Goal: Task Accomplishment & Management: Use online tool/utility

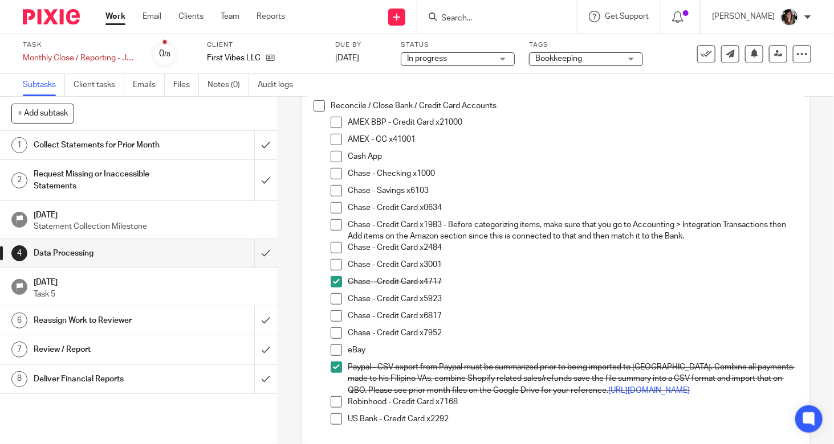
scroll to position [228, 0]
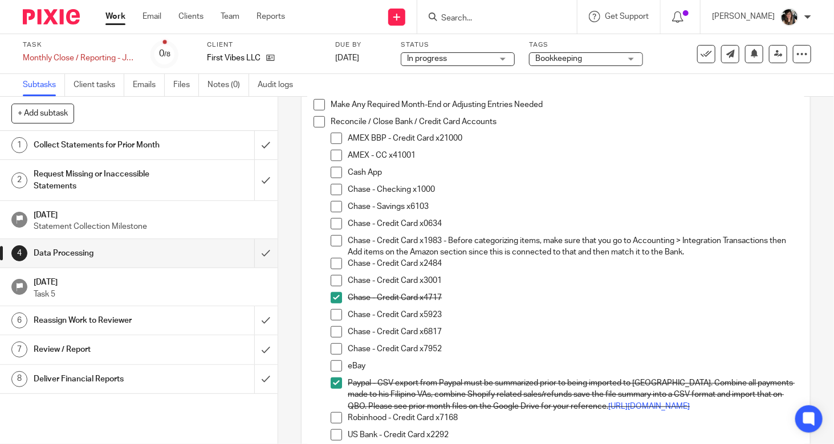
click at [516, 354] on div "Chase - Credit Card x7952" at bounding box center [573, 352] width 450 height 17
click at [336, 279] on span at bounding box center [336, 280] width 11 height 11
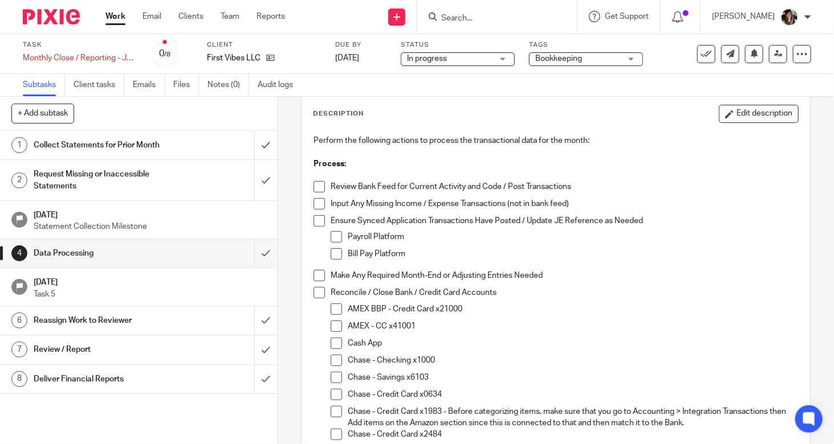
scroll to position [171, 0]
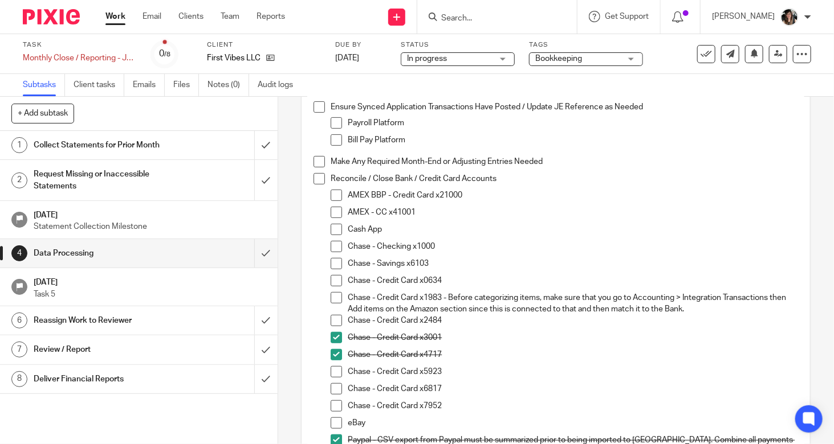
click at [331, 296] on span at bounding box center [336, 297] width 11 height 11
click at [333, 267] on span at bounding box center [336, 263] width 11 height 11
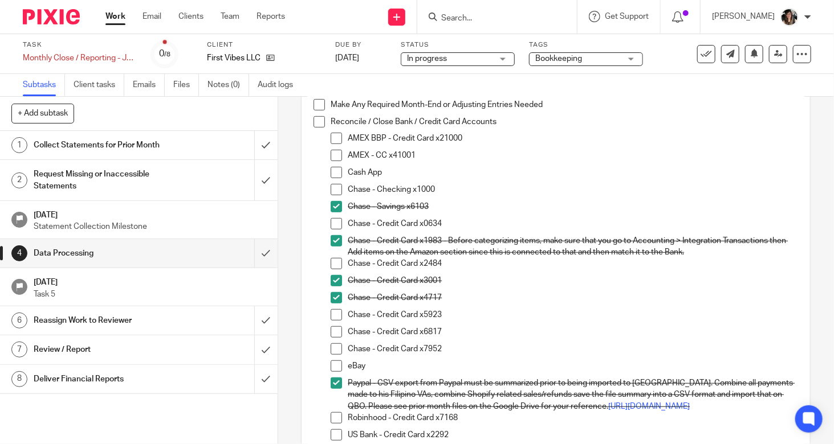
click at [332, 157] on span at bounding box center [336, 155] width 11 height 11
click at [332, 261] on span at bounding box center [336, 263] width 11 height 11
click at [333, 333] on span at bounding box center [336, 332] width 11 height 11
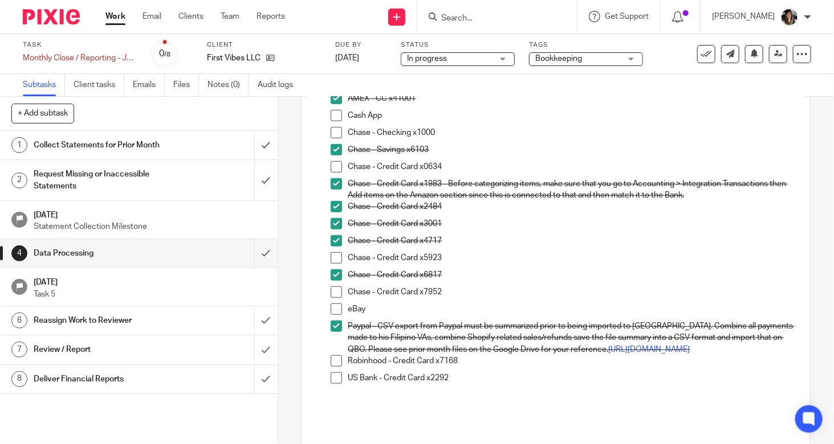
scroll to position [114, 0]
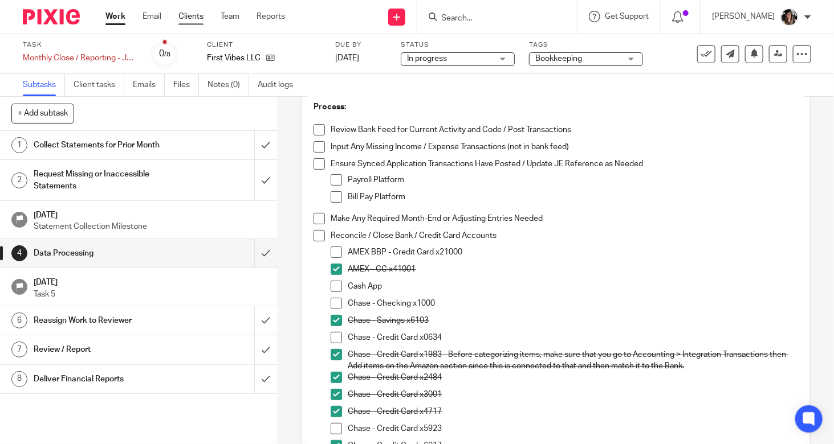
click at [191, 20] on link "Clients" at bounding box center [190, 16] width 25 height 11
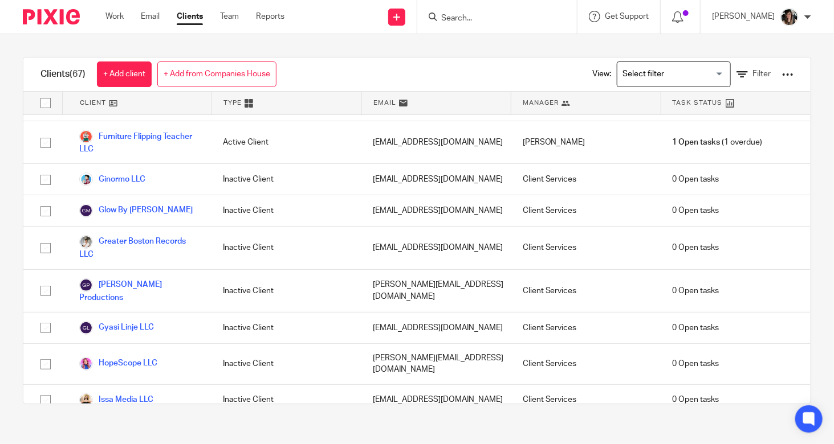
scroll to position [741, 0]
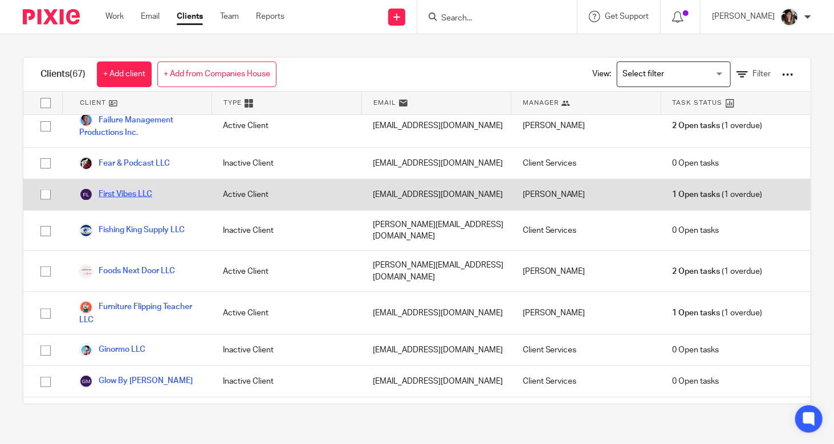
click at [134, 188] on link "First Vibes LLC" at bounding box center [115, 195] width 73 height 14
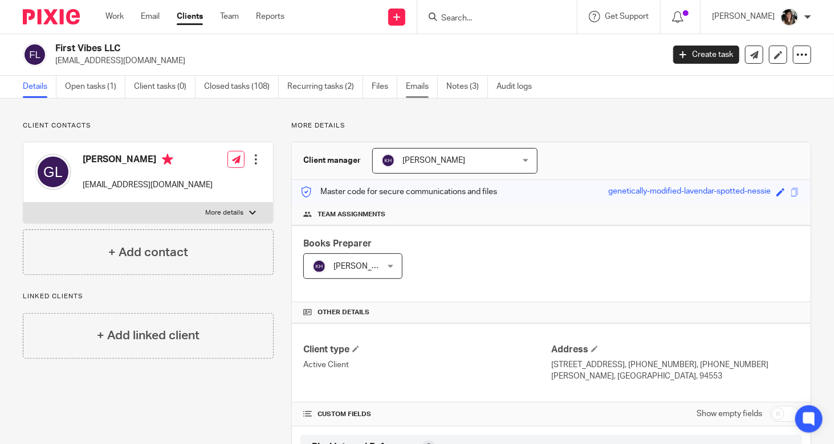
click at [416, 81] on link "Emails" at bounding box center [422, 87] width 32 height 22
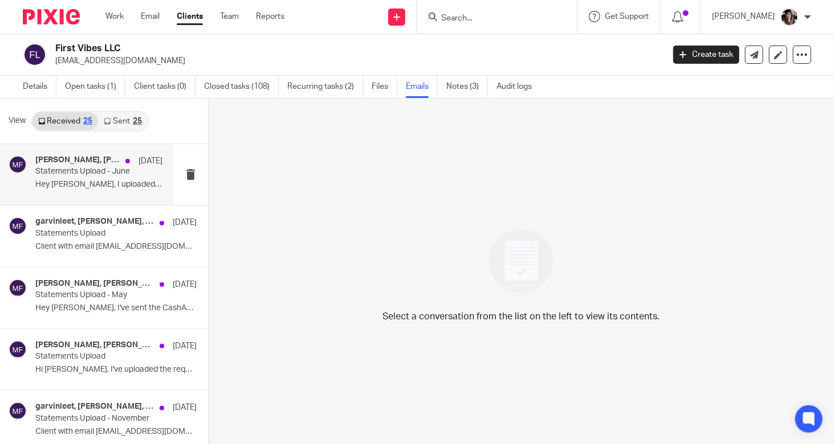
click at [72, 173] on p "Statements Upload - June" at bounding box center [85, 172] width 101 height 10
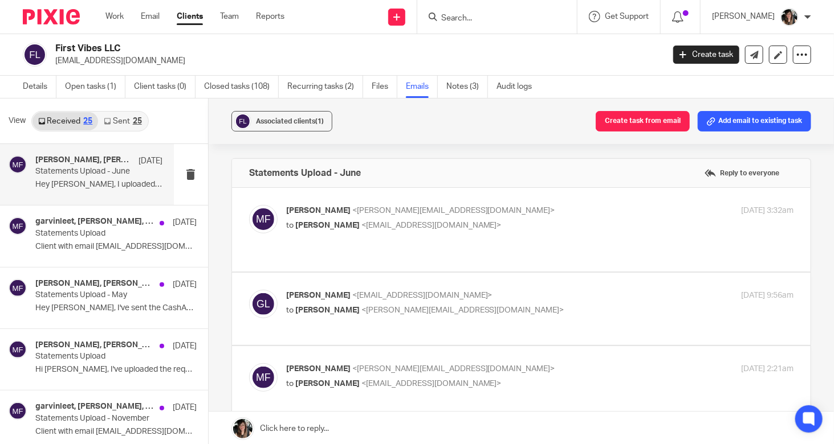
click at [131, 133] on div "View Received 25 Sent 25" at bounding box center [104, 122] width 208 height 46
click at [138, 116] on link "Sent 25" at bounding box center [122, 121] width 49 height 18
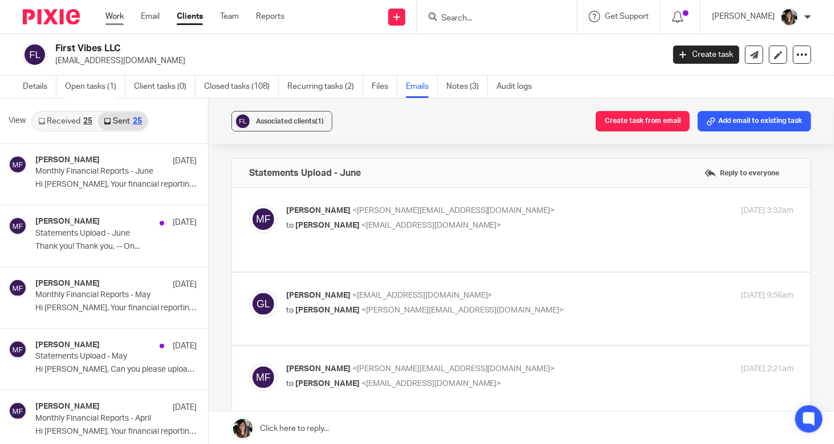
click at [119, 21] on link "Work" at bounding box center [114, 16] width 18 height 11
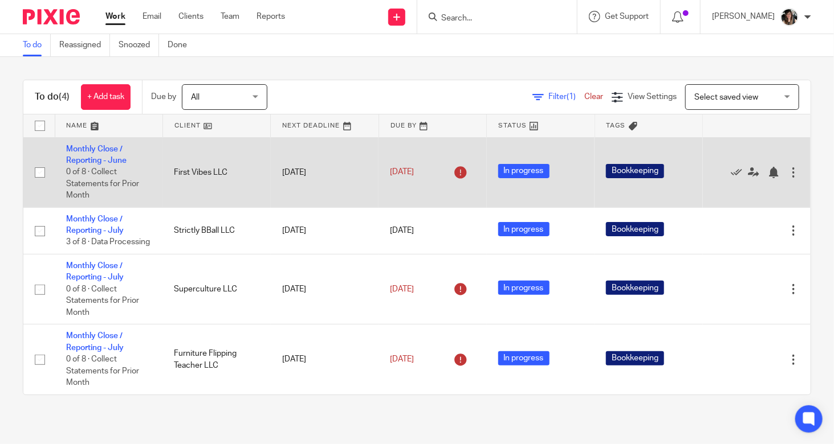
click at [103, 153] on td "Monthly Close / Reporting - June 0 of 8 · Collect Statements for Prior Month" at bounding box center [109, 172] width 108 height 70
click at [91, 164] on link "Monthly Close / Reporting - June" at bounding box center [96, 154] width 60 height 19
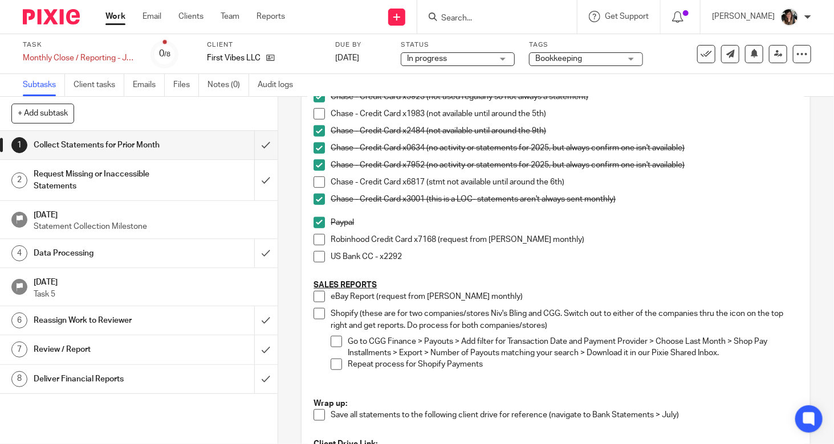
scroll to position [399, 0]
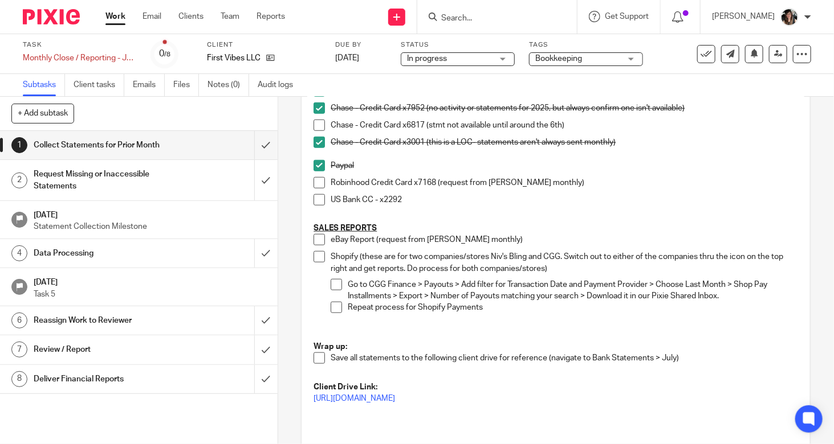
click at [103, 247] on h1 "Data Processing" at bounding box center [104, 253] width 140 height 17
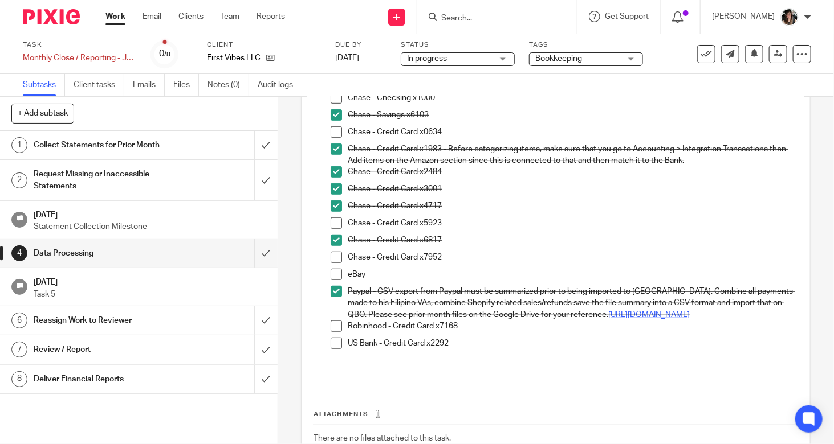
scroll to position [409, 0]
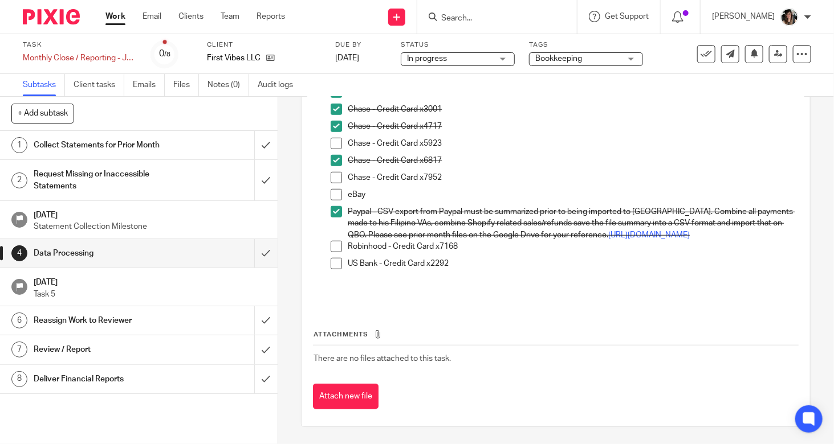
click at [488, 256] on div "Robinhood - Credit Card x7168" at bounding box center [573, 249] width 450 height 17
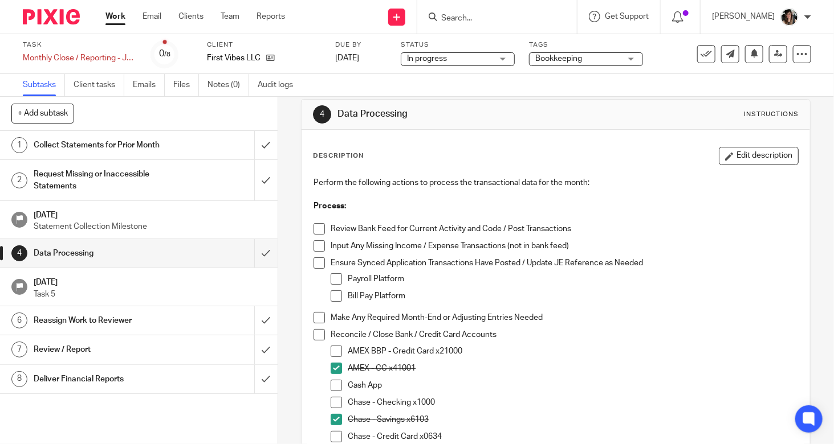
scroll to position [0, 0]
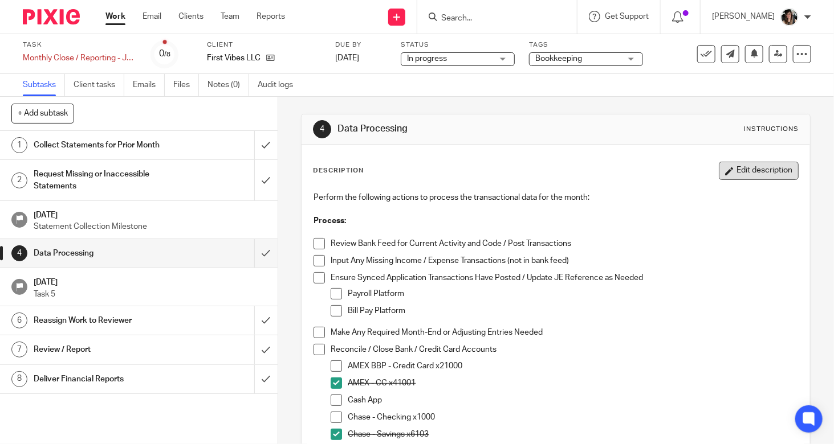
click at [750, 176] on button "Edit description" at bounding box center [759, 171] width 80 height 18
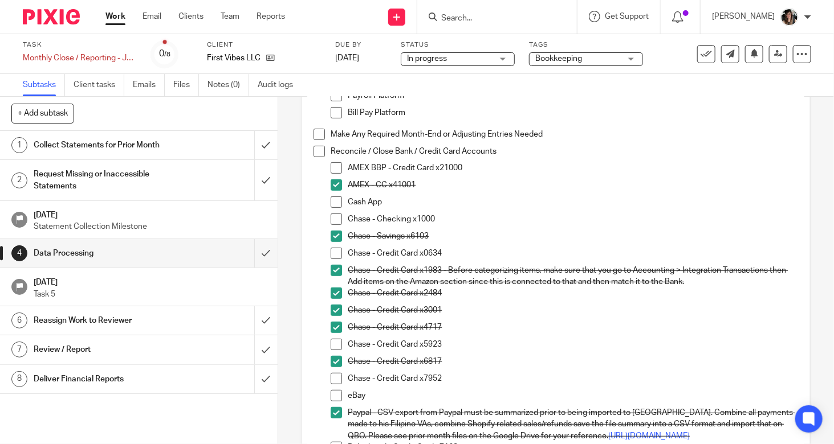
scroll to position [342, 0]
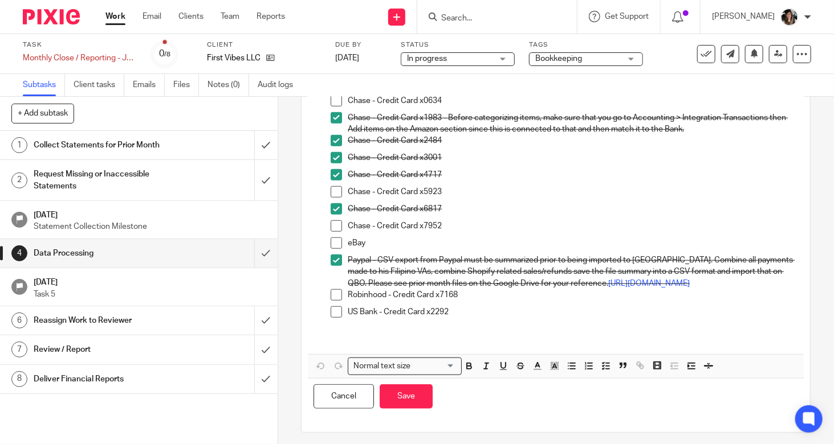
click at [476, 318] on p "US Bank - Credit Card x2292" at bounding box center [573, 312] width 450 height 11
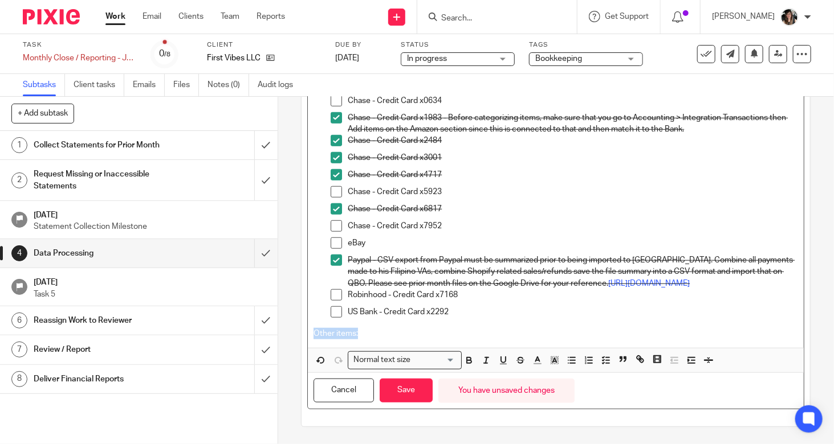
click at [301, 348] on div "Description Perform the following actions to process the transactional data for…" at bounding box center [555, 115] width 508 height 624
click at [467, 364] on icon "button" at bounding box center [469, 362] width 5 height 3
click at [390, 340] on p "Other items:" at bounding box center [555, 333] width 484 height 11
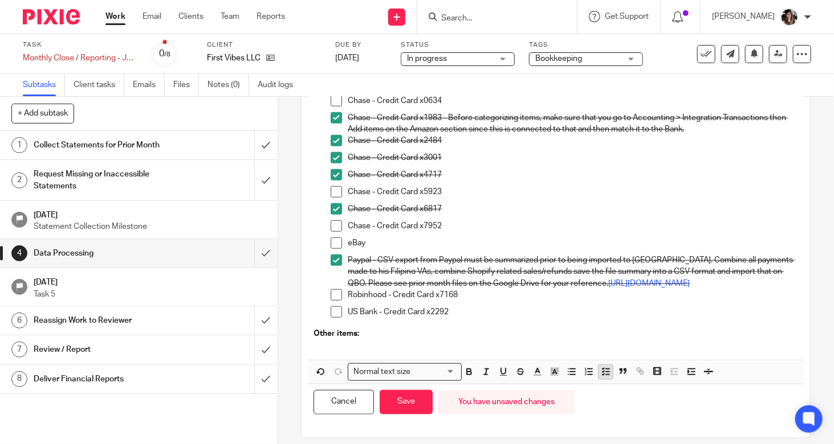
click at [602, 373] on polyline "button" at bounding box center [603, 372] width 2 height 1
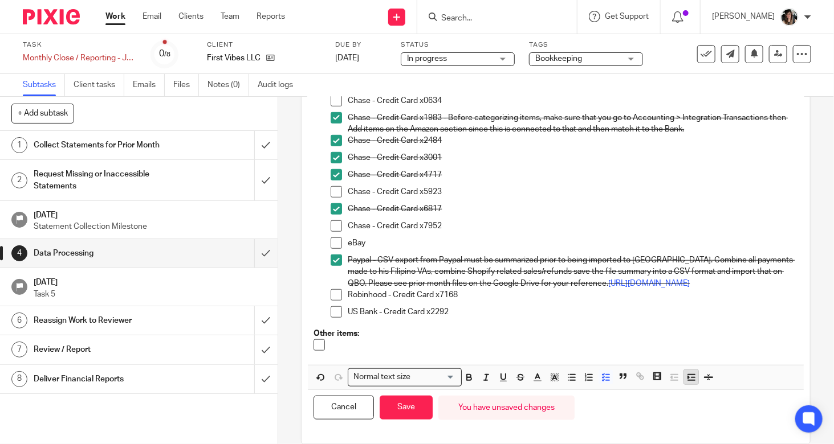
click at [686, 383] on icon "button" at bounding box center [691, 378] width 10 height 10
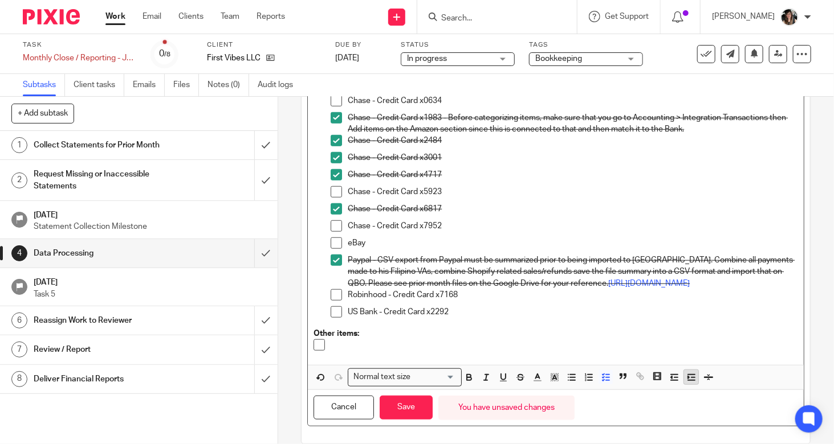
click at [686, 383] on icon "button" at bounding box center [691, 378] width 10 height 10
drag, startPoint x: 324, startPoint y: 355, endPoint x: 332, endPoint y: 354, distance: 8.0
click at [324, 355] on li at bounding box center [555, 348] width 484 height 17
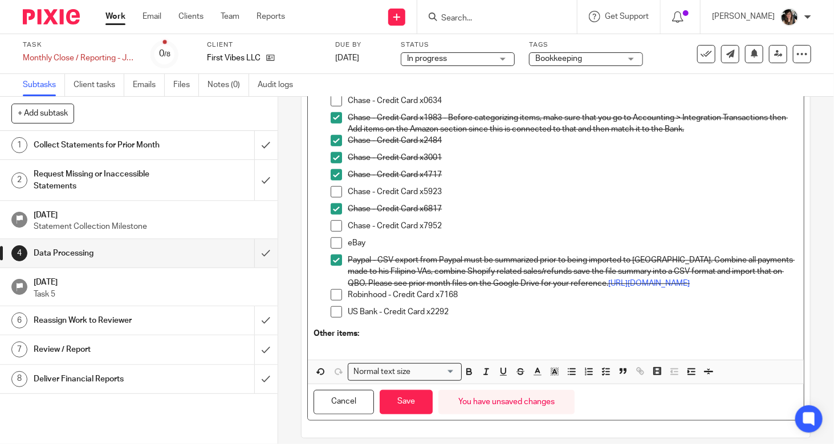
click at [370, 360] on div "Perform the following actions to process the transactional data for the month: …" at bounding box center [556, 97] width 496 height 524
click at [686, 377] on icon "button" at bounding box center [691, 372] width 10 height 10
click at [606, 375] on line "button" at bounding box center [607, 375] width 3 height 0
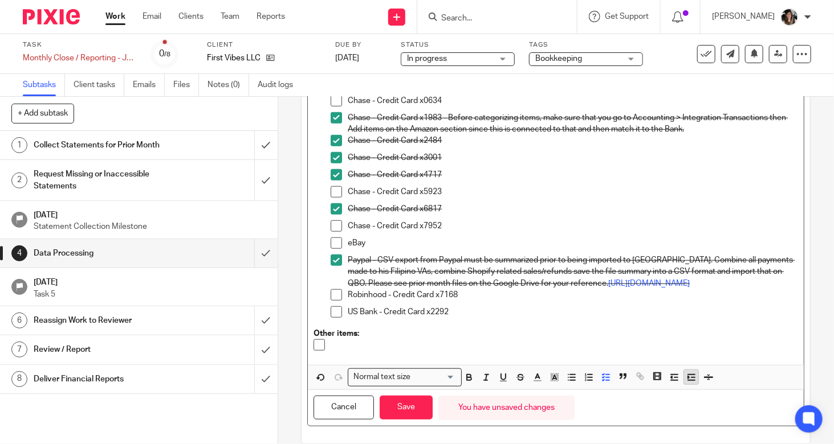
click at [686, 383] on icon "button" at bounding box center [691, 378] width 10 height 10
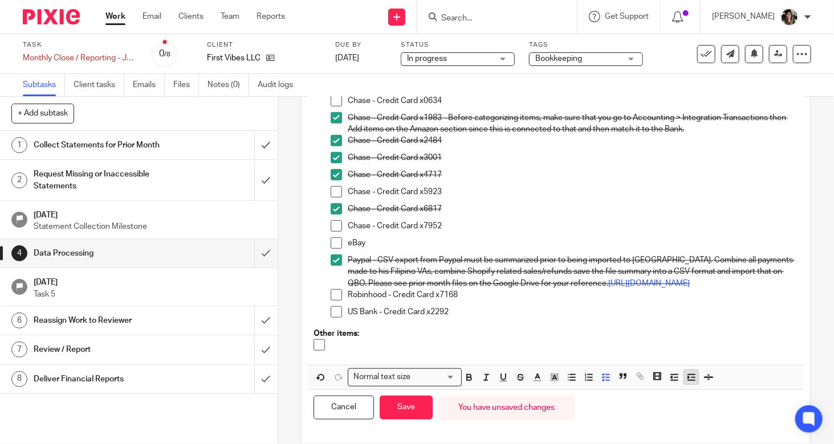
click at [686, 383] on icon "button" at bounding box center [691, 378] width 10 height 10
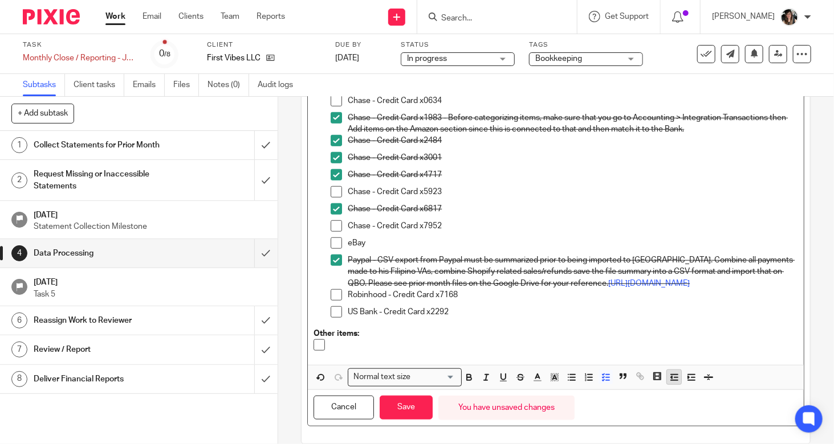
click at [671, 381] on line "button" at bounding box center [674, 381] width 7 height 0
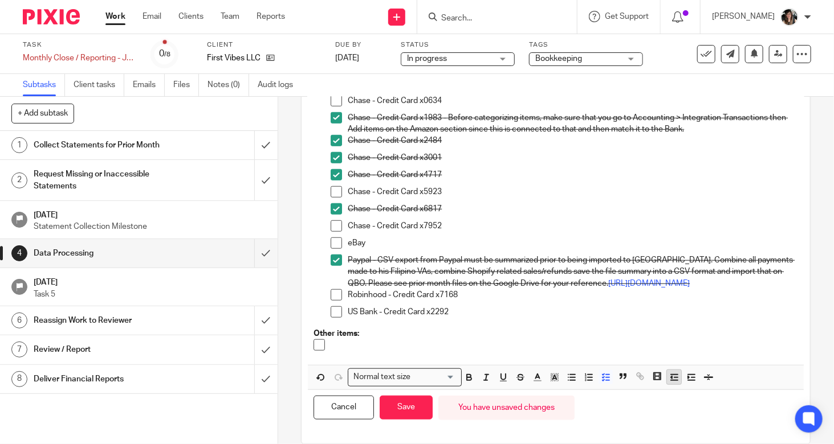
click at [671, 381] on line "button" at bounding box center [674, 381] width 7 height 0
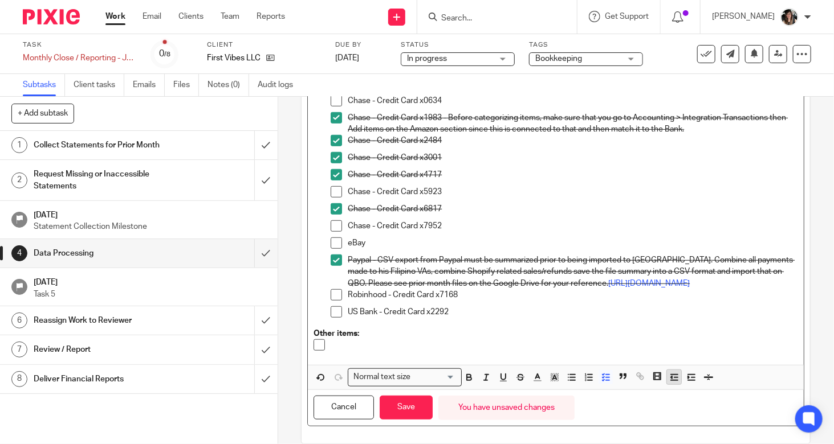
click at [671, 381] on line "button" at bounding box center [674, 381] width 7 height 0
click at [313, 351] on span at bounding box center [318, 345] width 11 height 11
click at [317, 351] on span at bounding box center [318, 345] width 11 height 11
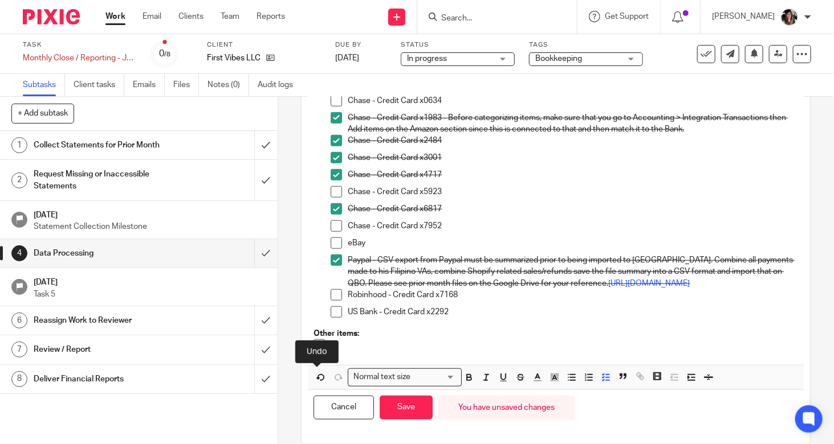
click at [362, 351] on p at bounding box center [564, 345] width 467 height 11
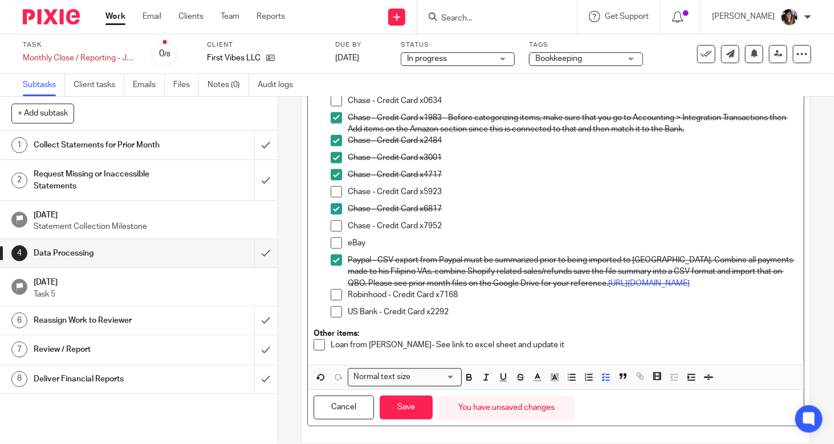
click at [557, 351] on p "Loan from Garvin Lee- See link to excel sheet and update it" at bounding box center [564, 345] width 467 height 11
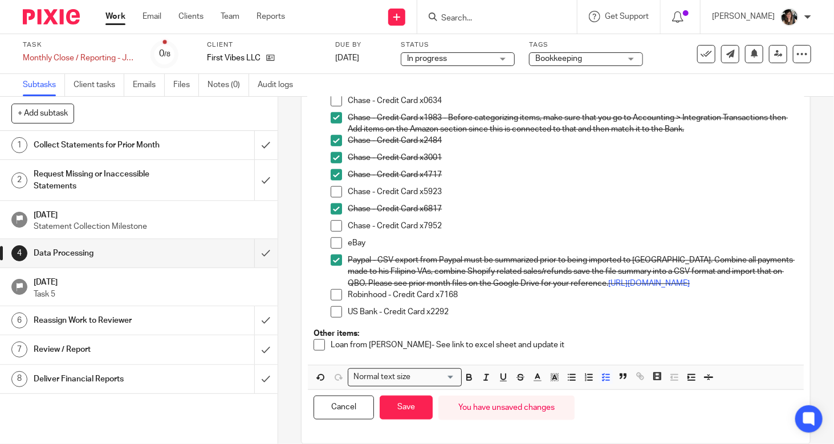
click at [497, 324] on div "US Bank - Credit Card x2292" at bounding box center [573, 315] width 450 height 17
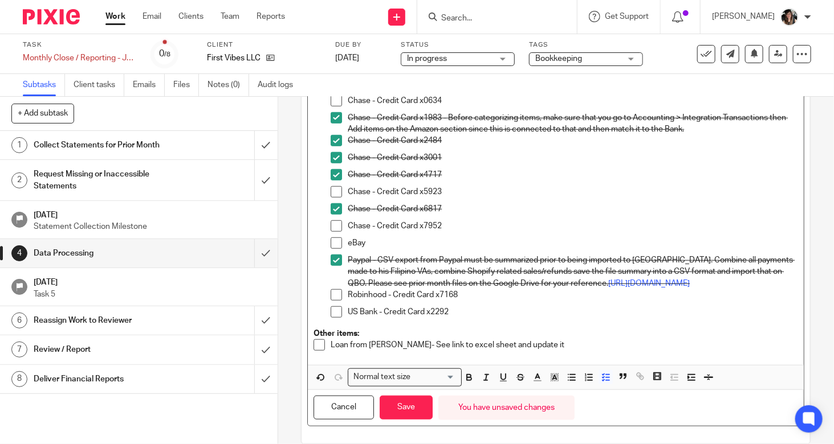
click at [544, 351] on p "Loan from Garvin Lee- See link to excel sheet and update it" at bounding box center [564, 345] width 467 height 11
click at [463, 351] on p "Loan from Garvin Lee- See link to excel sheet and update it" at bounding box center [564, 345] width 467 height 11
click at [466, 351] on p "Loan from Garvin Lee- See link to excel sheet and update it" at bounding box center [564, 345] width 467 height 11
click at [554, 351] on p "Loan from Garvin Lee- See link to google sheet and update it" at bounding box center [564, 345] width 467 height 11
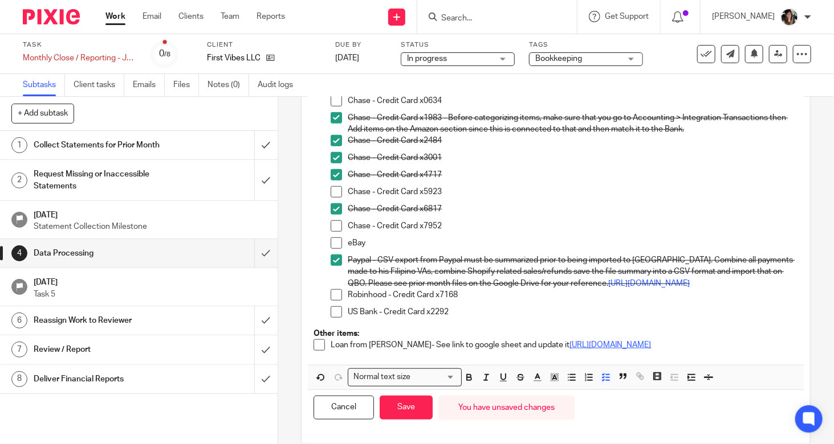
click at [569, 349] on link "https://docs.google.com/spreadsheets/d/10637rLkwbv2DkX9Si8jKCBOj6SLuGanMbi3ZhoX…" at bounding box center [609, 345] width 81 height 8
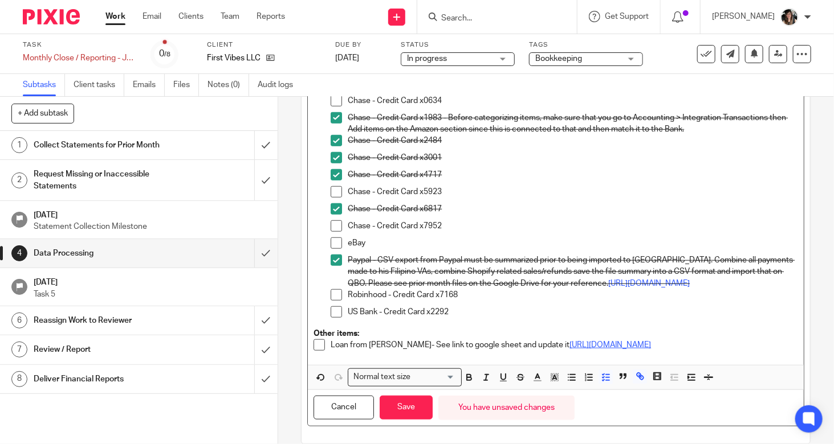
click at [599, 349] on link "https://docs.google.com/spreadsheets/d/10637rLkwbv2DkX9Si8jKCBOj6SLuGanMbi3ZhoX…" at bounding box center [609, 345] width 81 height 8
click at [627, 349] on link "https://docs.google.com/spreadsheets/d/10637rLkwbv2DkX9Si8jKCBOj6SLuGanMbi3ZhoX…" at bounding box center [609, 345] width 81 height 8
click at [569, 349] on link "https://docs.google.com/spreadsheets/d/10637rLkwbv2DkX9Si8jKCBOj6SLuGanMbi3ZhoX…" at bounding box center [609, 345] width 81 height 8
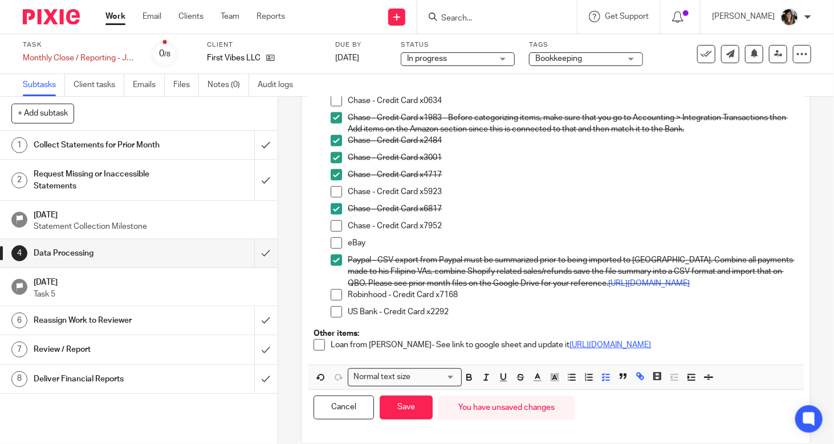
click at [569, 349] on link "https://docs.google.com/spreadsheets/d/10637rLkwbv2DkX9Si8jKCBOj6SLuGanMbi3ZhoX…" at bounding box center [609, 345] width 81 height 8
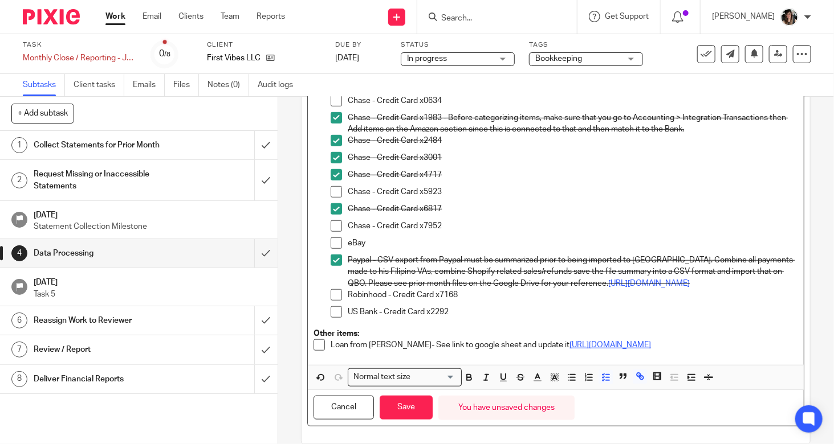
click at [569, 349] on link "https://docs.google.com/spreadsheets/d/10637rLkwbv2DkX9Si8jKCBOj6SLuGanMbi3ZhoX…" at bounding box center [609, 345] width 81 height 8
drag, startPoint x: 751, startPoint y: 369, endPoint x: 327, endPoint y: 366, distance: 424.0
click at [331, 351] on p "Loan from Garvin Lee- See link to google sheet and update it https://docs.googl…" at bounding box center [564, 345] width 467 height 11
copy link "https://docs.google.com/spreadsheets/d/10637rLkwbv2DkX9Si8jKCBOj6SLuGanMbi3ZhoX…"
click at [744, 351] on p "Loan from Garvin Lee- See link to google sheet and update it https://docs.googl…" at bounding box center [564, 345] width 467 height 11
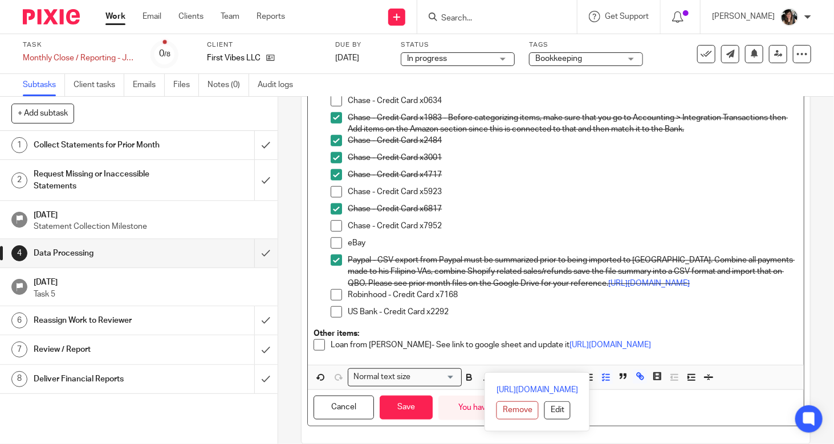
drag, startPoint x: 744, startPoint y: 368, endPoint x: 328, endPoint y: 377, distance: 416.1
click at [328, 365] on div "Perform the following actions to process the transactional data for the month: …" at bounding box center [556, 100] width 496 height 530
click at [471, 351] on p "Loan from Garvin Lee- See link to google sheet and update it https://drive.goog…" at bounding box center [564, 345] width 467 height 11
click at [623, 351] on p "Loan from Garvin Lee- See link to spreadsheet and update it https://drive.googl…" at bounding box center [564, 345] width 467 height 11
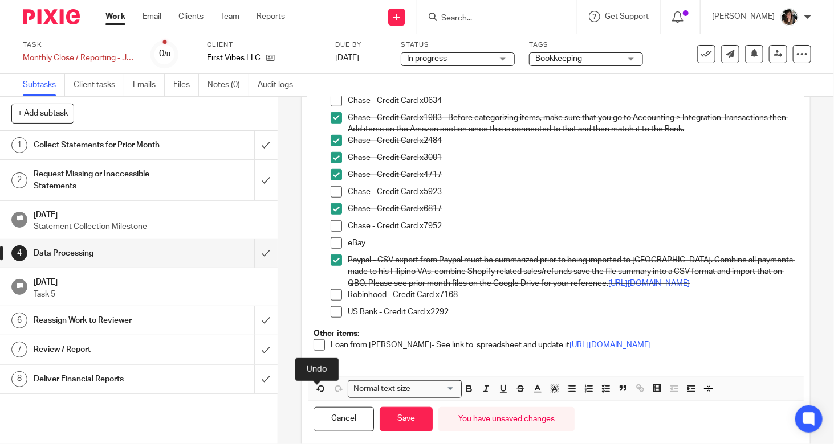
click at [449, 368] on p at bounding box center [555, 362] width 484 height 11
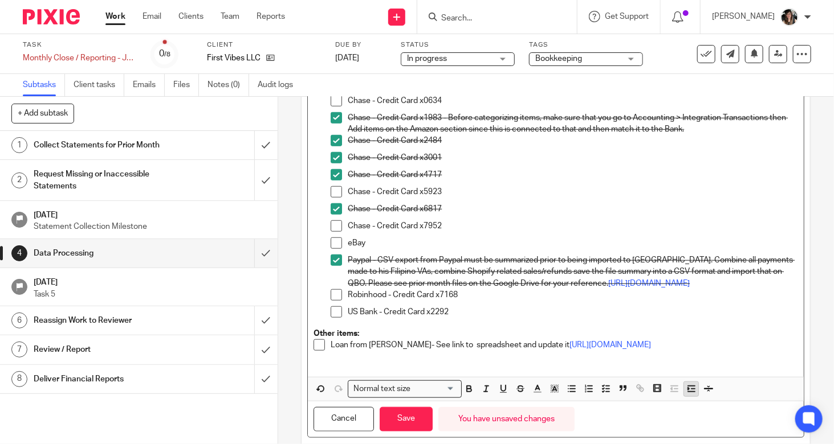
click at [686, 394] on icon "button" at bounding box center [691, 389] width 10 height 10
drag, startPoint x: 331, startPoint y: 379, endPoint x: 403, endPoint y: 379, distance: 72.4
click at [403, 377] on div "Perform the following actions to process the transactional data for the month: …" at bounding box center [556, 105] width 496 height 541
click at [403, 368] on p "Note:" at bounding box center [567, 362] width 462 height 11
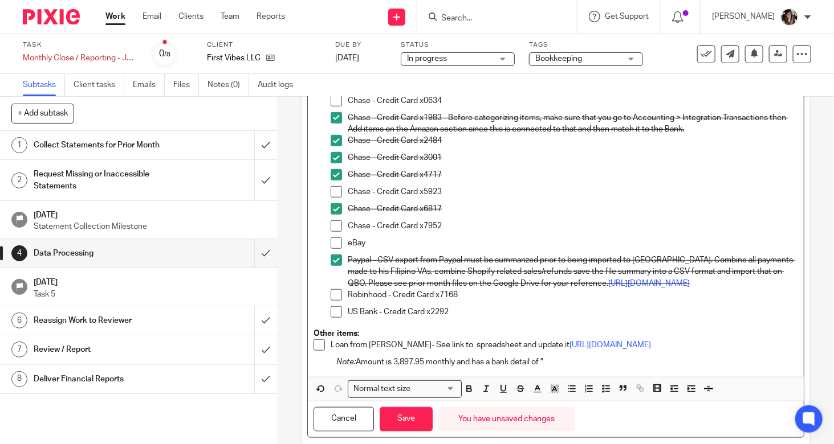
click at [566, 368] on p "Note: Amount is 3,897.95 monthly and has a bank detail of "" at bounding box center [567, 362] width 462 height 11
drag, startPoint x: 332, startPoint y: 381, endPoint x: 682, endPoint y: 387, distance: 350.5
click at [682, 377] on div "Perform the following actions to process the transactional data for the month: …" at bounding box center [556, 105] width 496 height 541
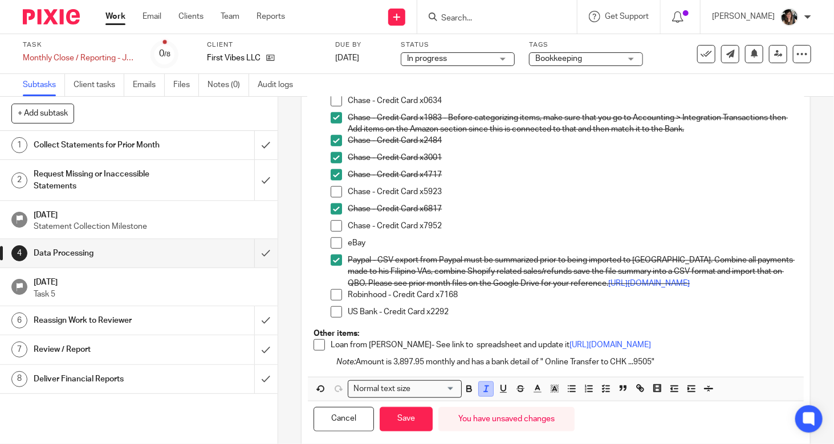
click at [486, 392] on line "button" at bounding box center [486, 389] width 1 height 6
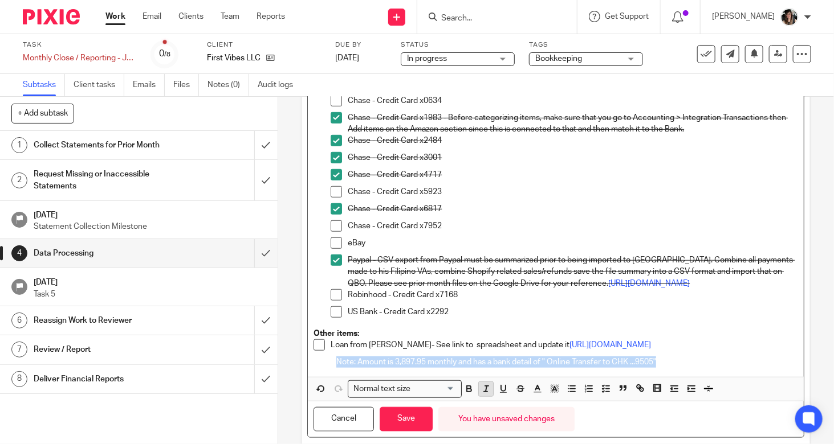
click at [486, 392] on line "button" at bounding box center [486, 389] width 1 height 6
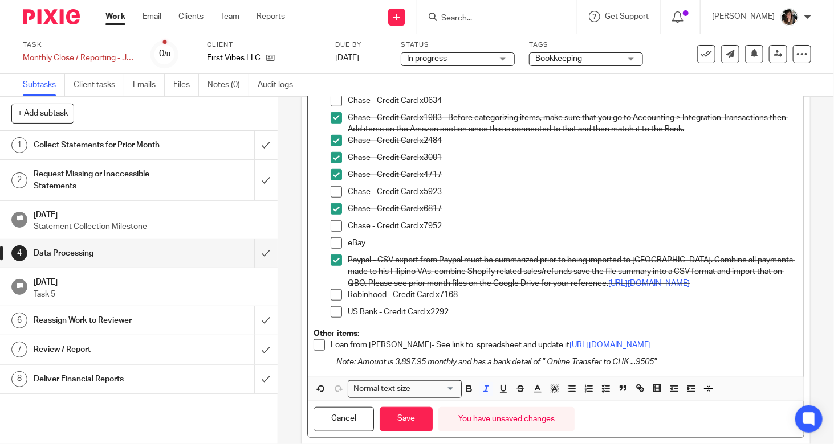
click at [790, 362] on div "Description Perform the following actions to process the transactional data for…" at bounding box center [555, 129] width 508 height 652
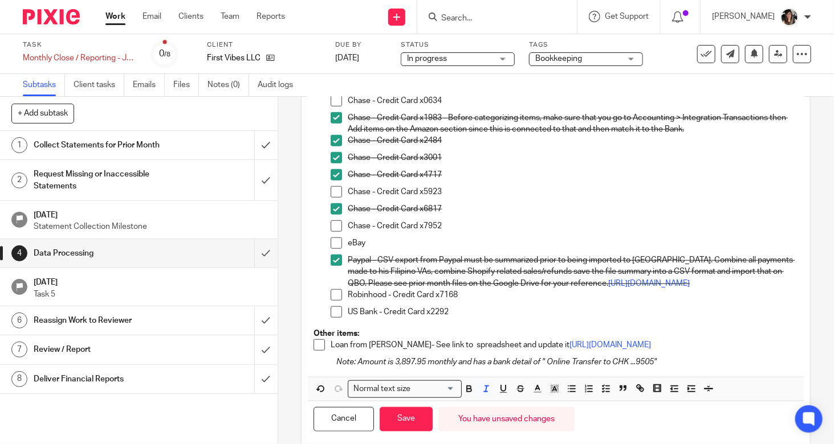
click at [677, 368] on p "Note: Amount is 3,897.95 monthly and has a bank detail of " Online Transfer to …" at bounding box center [567, 362] width 462 height 11
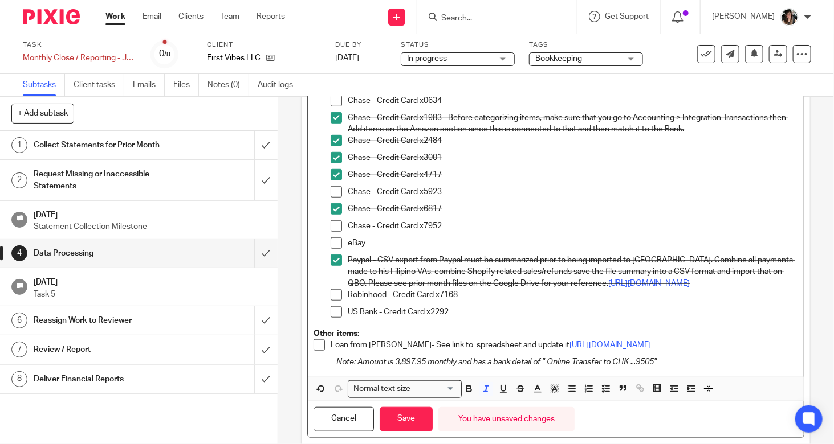
click at [313, 351] on span at bounding box center [318, 345] width 11 height 11
click at [672, 368] on p "Note: Amount is 3,897.95 monthly and has a bank detail of " Online Transfer to …" at bounding box center [567, 362] width 462 height 11
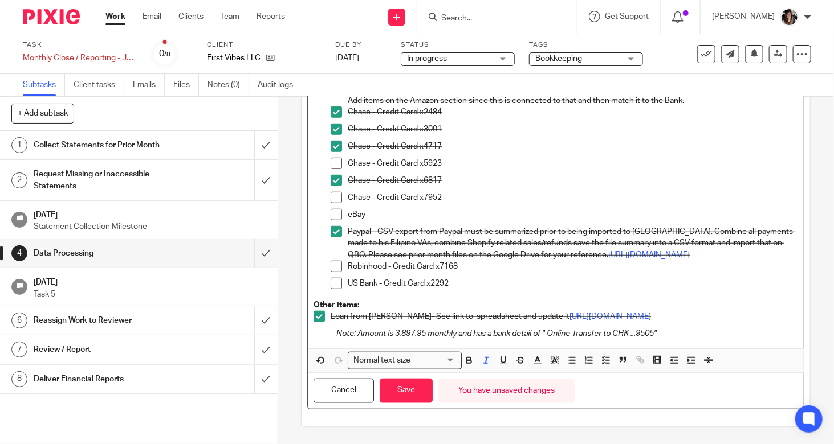
scroll to position [385, 0]
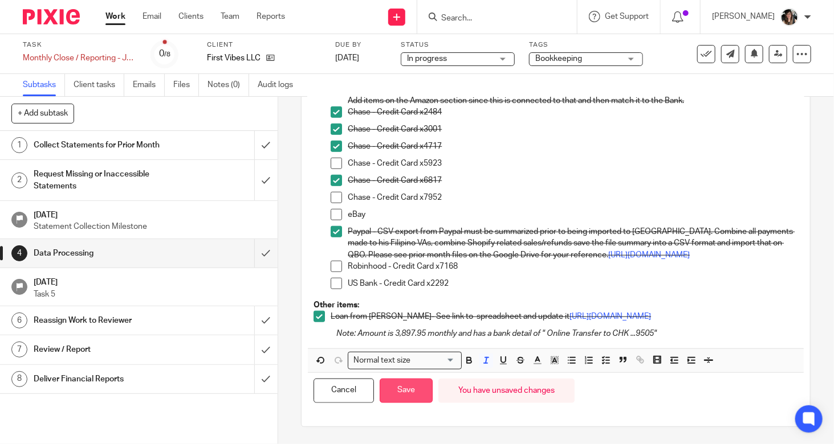
click at [413, 393] on button "Save" at bounding box center [406, 391] width 53 height 25
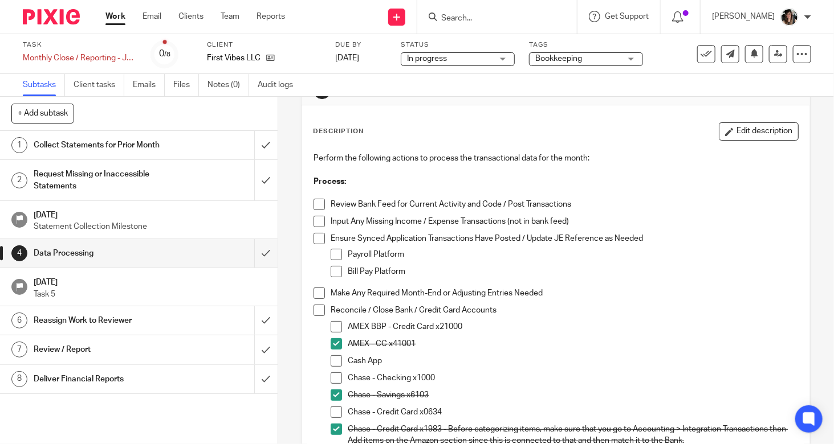
scroll to position [0, 0]
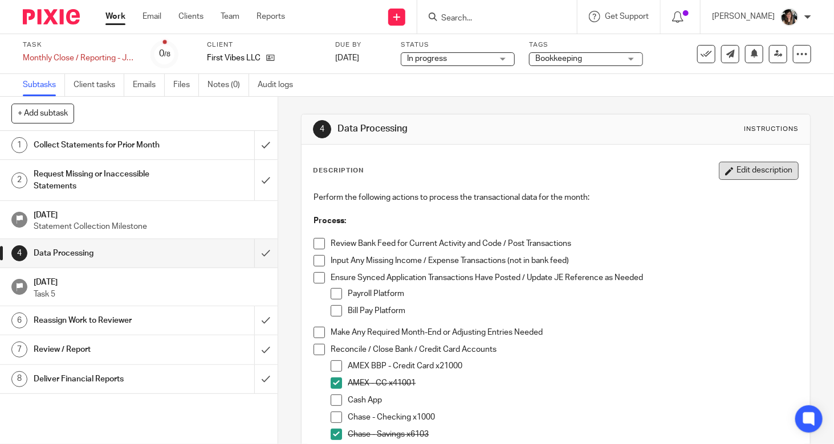
click at [728, 174] on button "Edit description" at bounding box center [759, 171] width 80 height 18
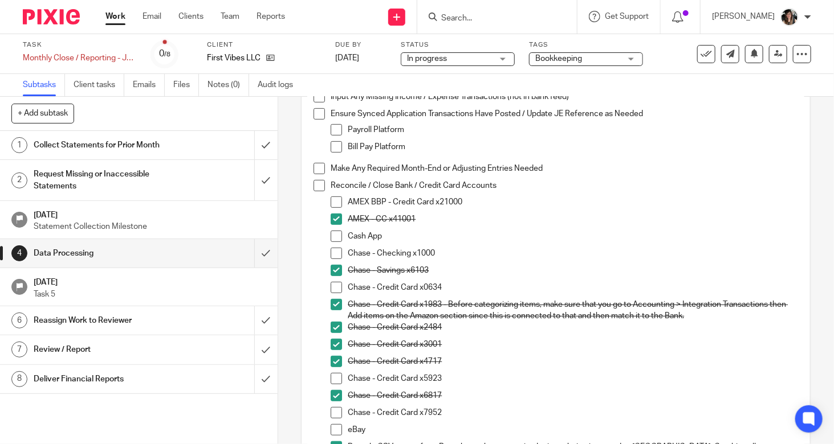
scroll to position [228, 0]
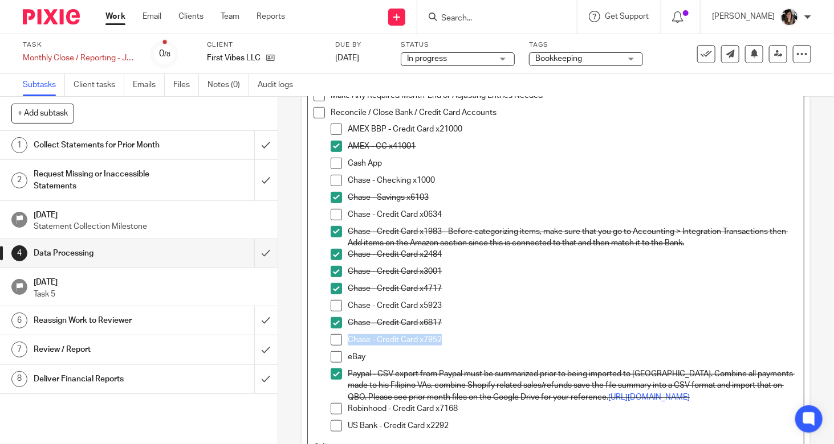
drag, startPoint x: 454, startPoint y: 337, endPoint x: 342, endPoint y: 344, distance: 112.5
click at [342, 344] on li "Chase - Credit Card x7952" at bounding box center [564, 342] width 467 height 17
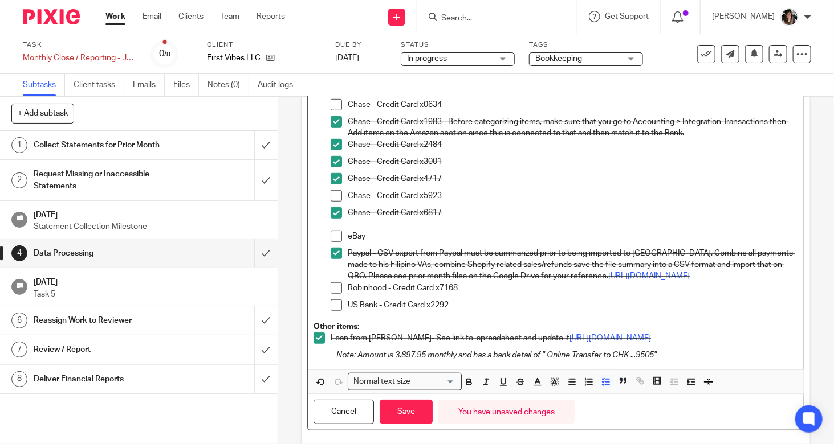
scroll to position [374, 0]
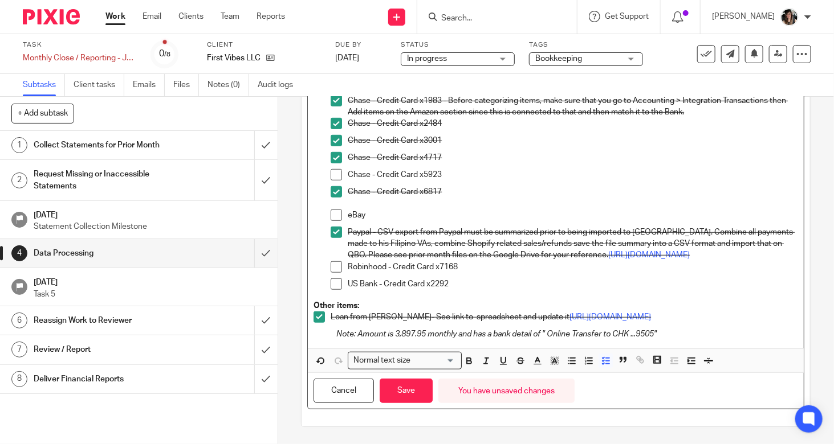
click at [668, 333] on p "Note: Amount is 3,897.95 monthly and has a bank detail of " Online Transfer to …" at bounding box center [567, 334] width 462 height 11
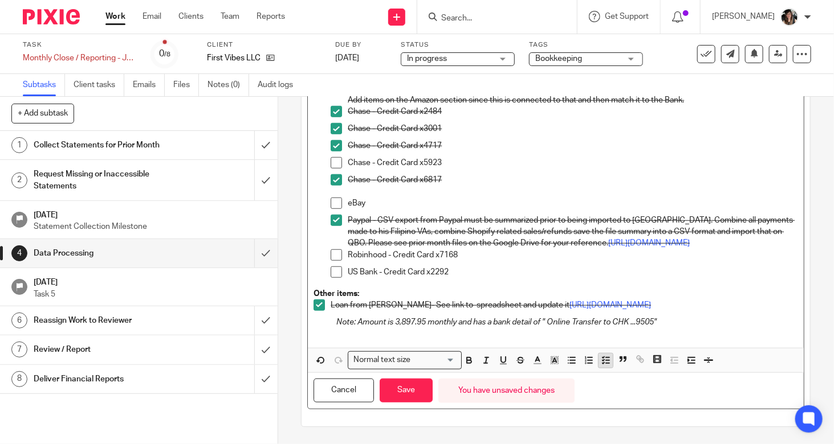
click at [602, 364] on polyline "button" at bounding box center [603, 363] width 2 height 1
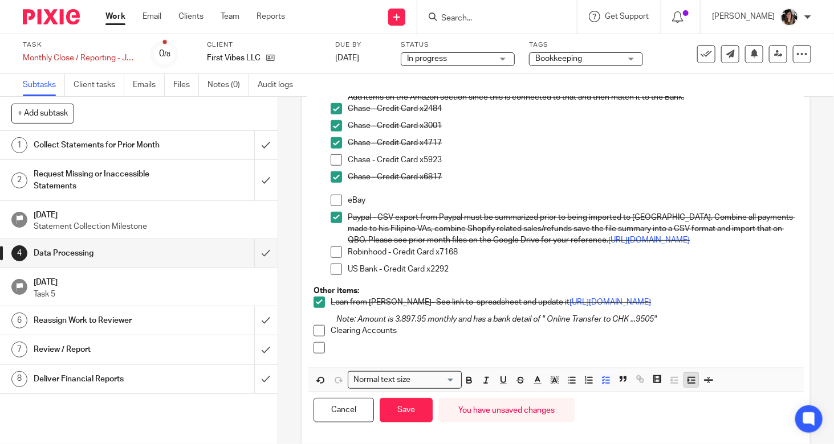
click at [686, 386] on icon "button" at bounding box center [691, 381] width 10 height 10
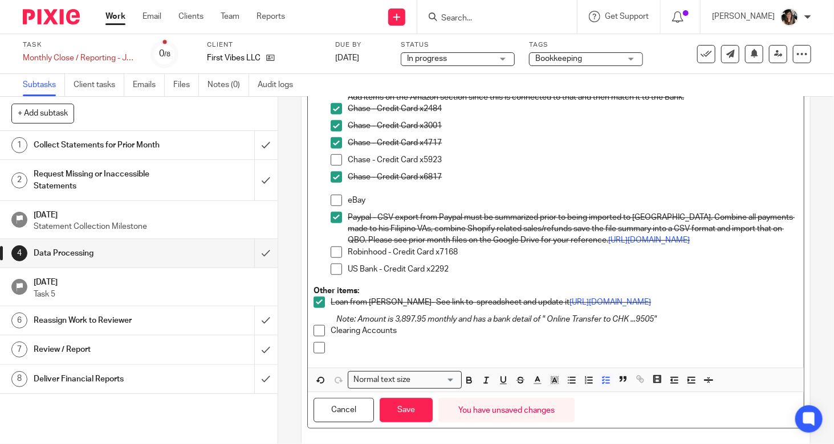
click at [337, 360] on div at bounding box center [564, 350] width 467 height 17
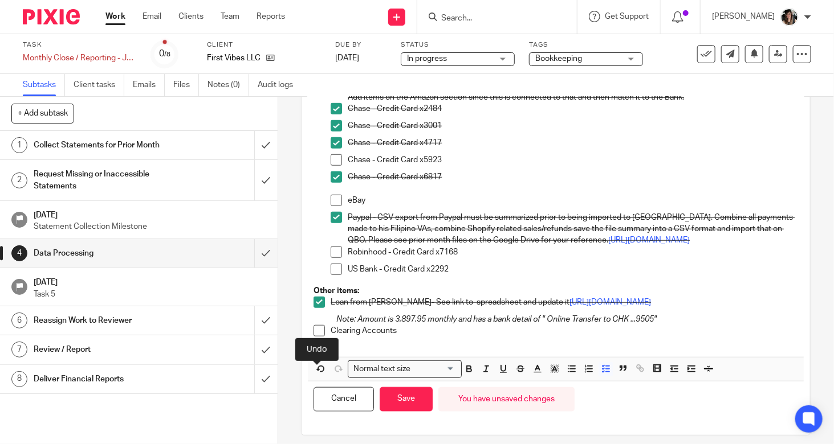
click at [379, 348] on p at bounding box center [570, 342] width 456 height 11
click at [602, 370] on polyline "button" at bounding box center [603, 369] width 2 height 1
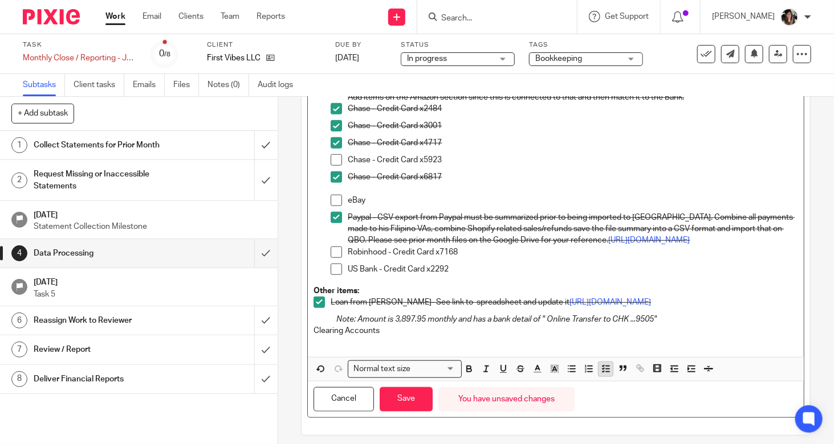
click at [598, 377] on button "button" at bounding box center [605, 369] width 14 height 14
drag, startPoint x: 351, startPoint y: 360, endPoint x: 394, endPoint y: 361, distance: 43.3
click at [394, 348] on p at bounding box center [570, 342] width 456 height 11
click at [601, 374] on icon "button" at bounding box center [606, 369] width 10 height 10
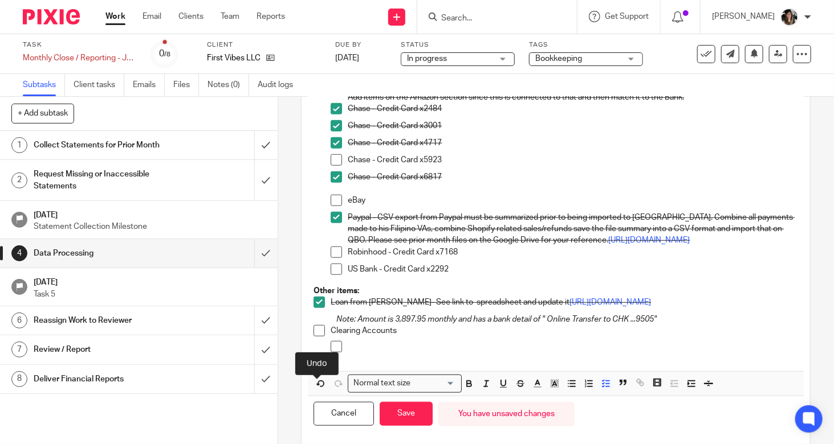
click at [418, 353] on p at bounding box center [573, 346] width 450 height 11
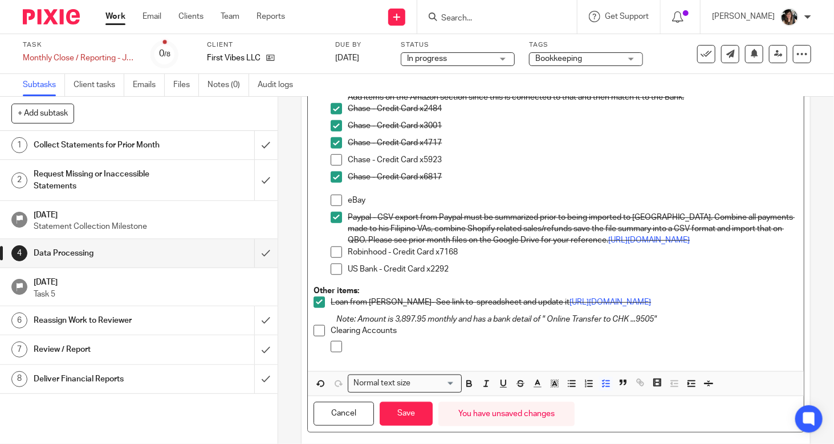
click at [322, 314] on li "Loan from Garvin Lee- See link to spreadsheet and update it https://drive.googl…" at bounding box center [555, 305] width 484 height 17
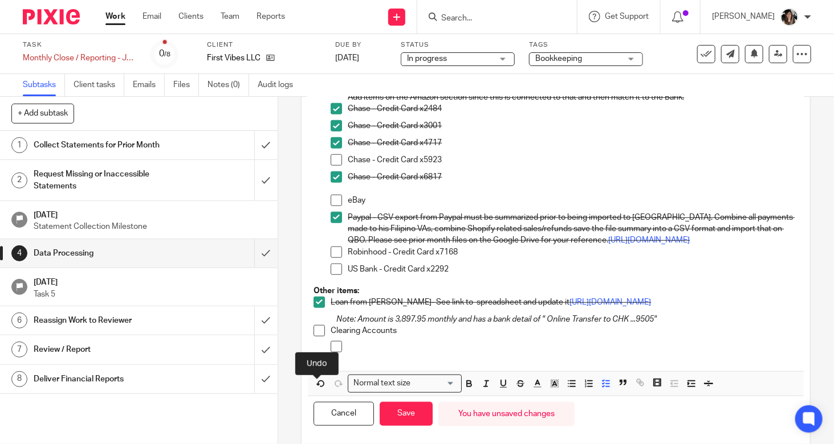
click at [378, 353] on p at bounding box center [573, 346] width 450 height 11
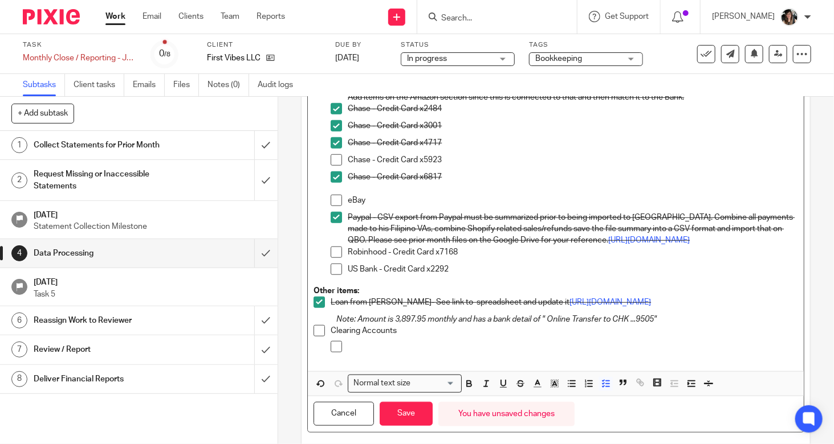
click at [378, 353] on p at bounding box center [573, 346] width 450 height 11
click at [402, 353] on p at bounding box center [573, 346] width 450 height 11
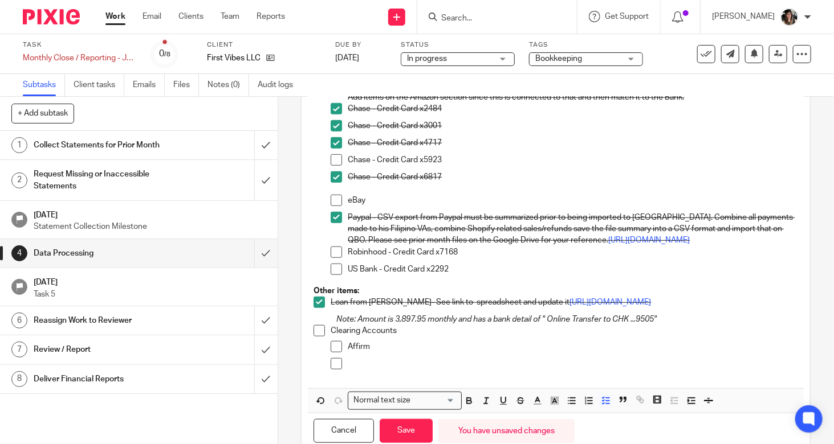
click at [348, 370] on p at bounding box center [573, 363] width 450 height 11
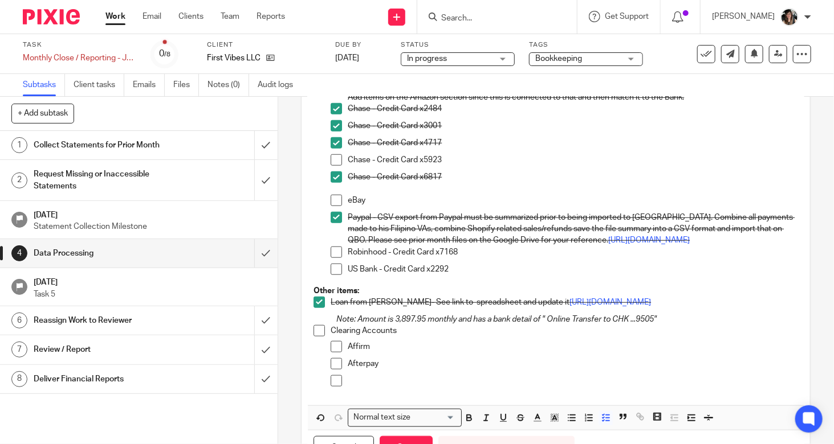
click at [365, 387] on p at bounding box center [573, 381] width 450 height 11
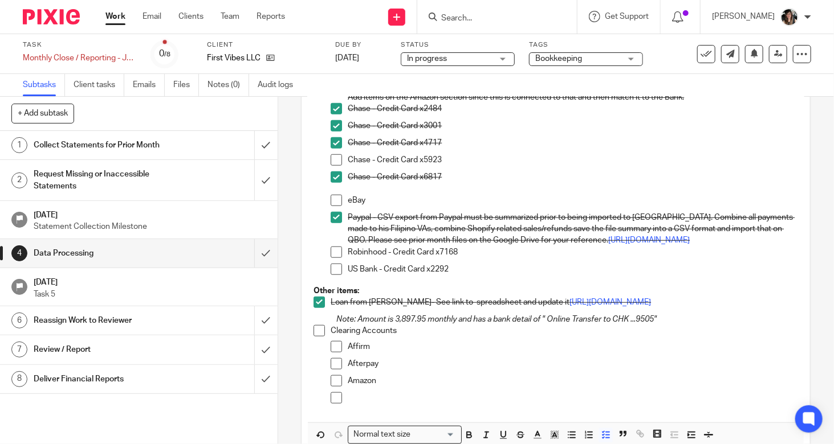
click at [391, 410] on div at bounding box center [573, 401] width 450 height 17
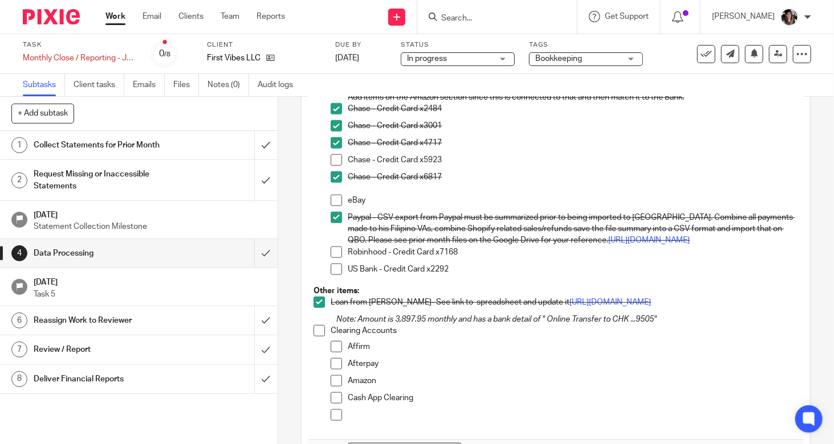
click at [426, 421] on p at bounding box center [573, 415] width 450 height 11
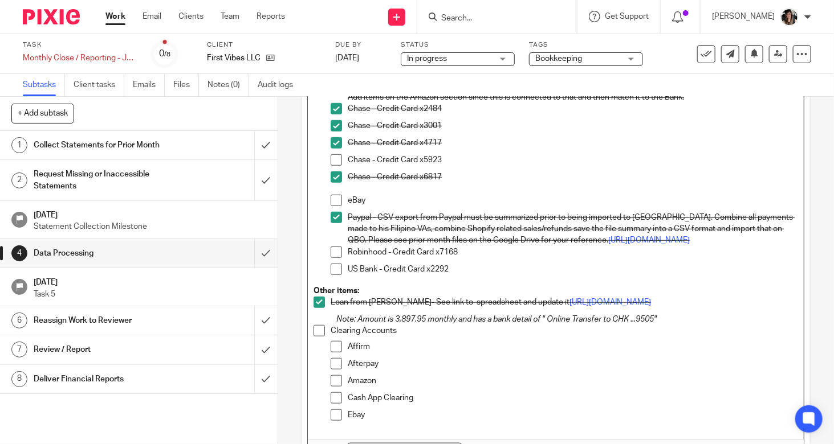
click at [436, 404] on p "Cash App Clearing" at bounding box center [573, 398] width 450 height 11
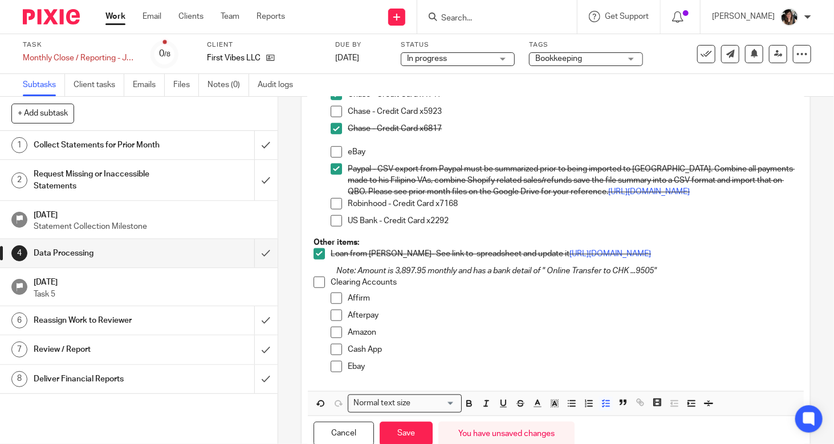
scroll to position [480, 0]
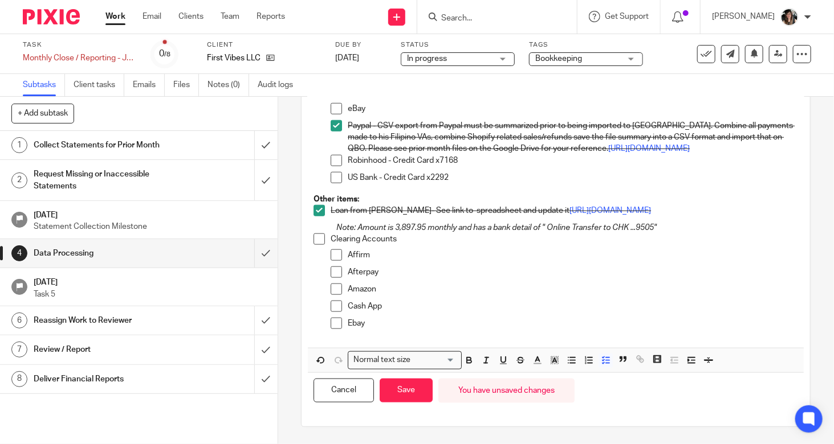
click at [390, 325] on p "Ebay" at bounding box center [573, 323] width 450 height 11
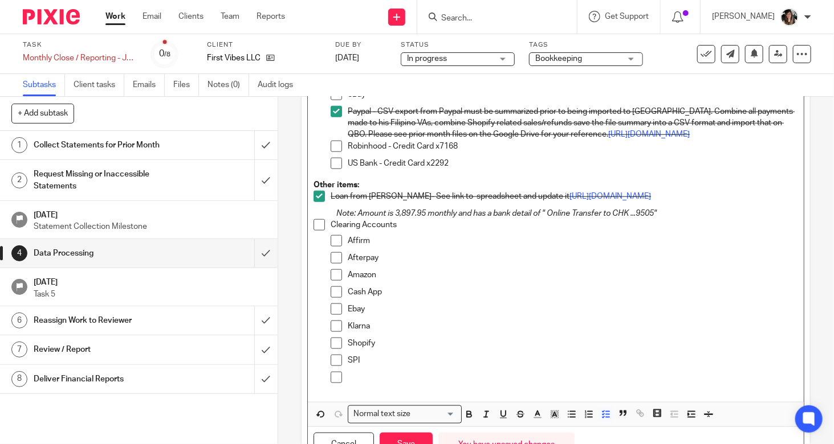
click at [405, 394] on div "Clearing Accounts Affirm Afterpay Amazon Cash App Ebay Klarna Shopify SPI" at bounding box center [564, 306] width 467 height 174
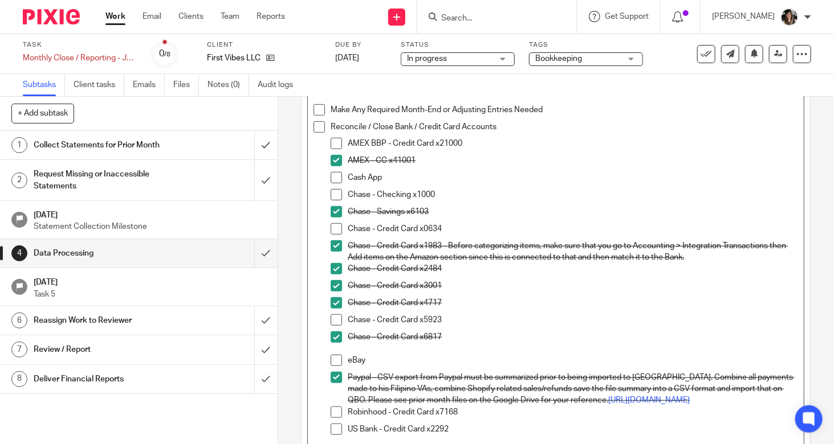
scroll to position [138, 0]
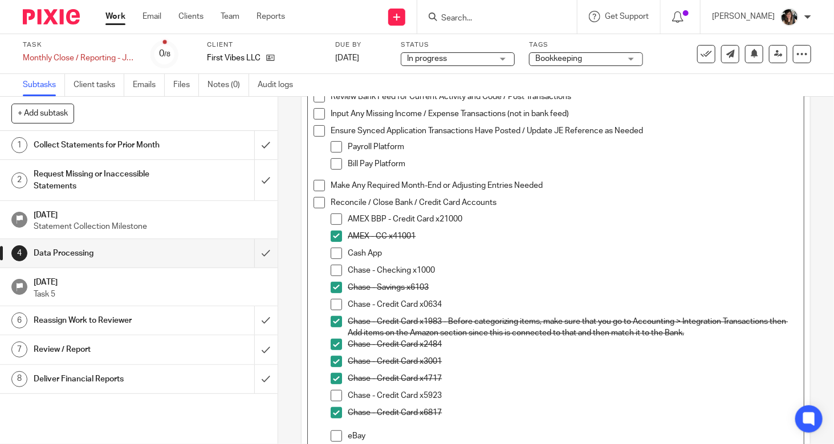
click at [474, 303] on p "Chase - Credit Card x0634" at bounding box center [573, 304] width 450 height 11
drag, startPoint x: 454, startPoint y: 303, endPoint x: 345, endPoint y: 307, distance: 109.5
click at [348, 307] on p "Chase - Credit Card x0634" at bounding box center [573, 304] width 450 height 11
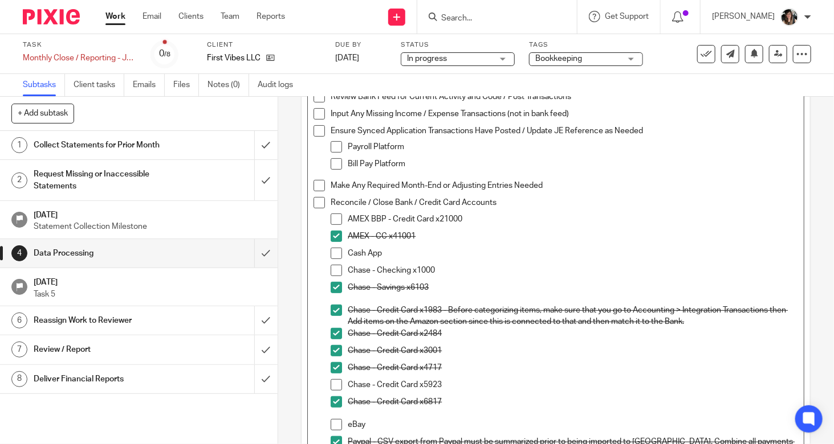
click at [456, 273] on p "Chase - Checking x1000" at bounding box center [573, 270] width 450 height 11
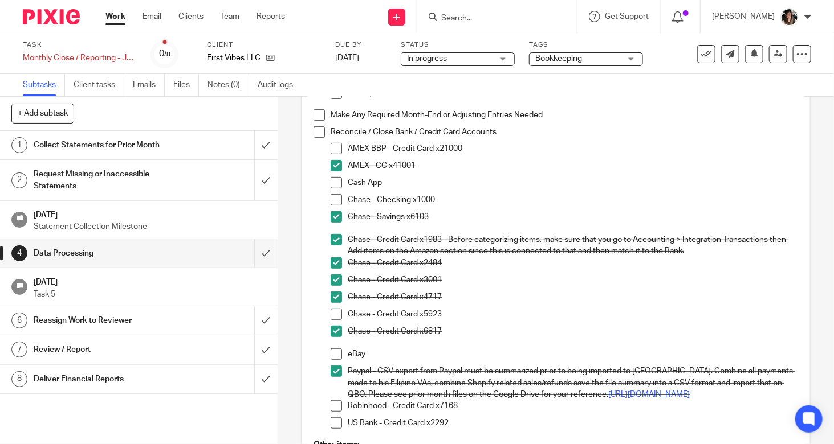
scroll to position [195, 0]
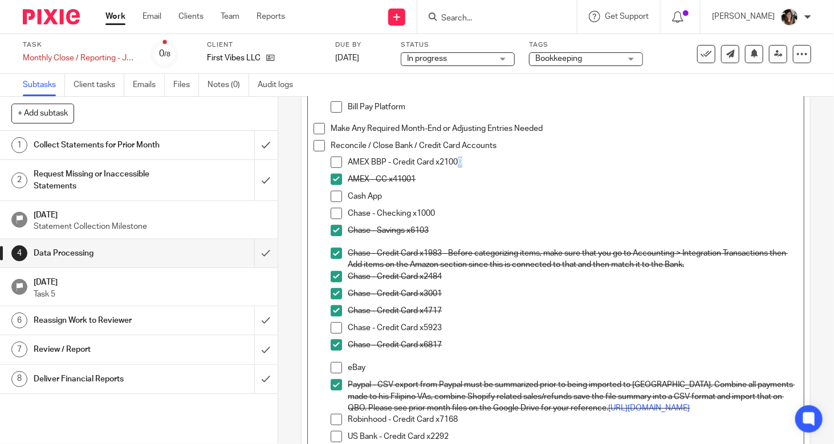
drag, startPoint x: 484, startPoint y: 164, endPoint x: 452, endPoint y: 162, distance: 32.0
click at [452, 162] on p "AMEX BBP - Credit Card x21000" at bounding box center [573, 162] width 450 height 11
drag, startPoint x: 472, startPoint y: 160, endPoint x: 440, endPoint y: 170, distance: 33.0
click at [440, 170] on div "AMEX BBP - Credit Card x21000" at bounding box center [573, 165] width 450 height 17
click at [382, 161] on p "AMEX BBP - Credit Card x21000" at bounding box center [573, 162] width 450 height 11
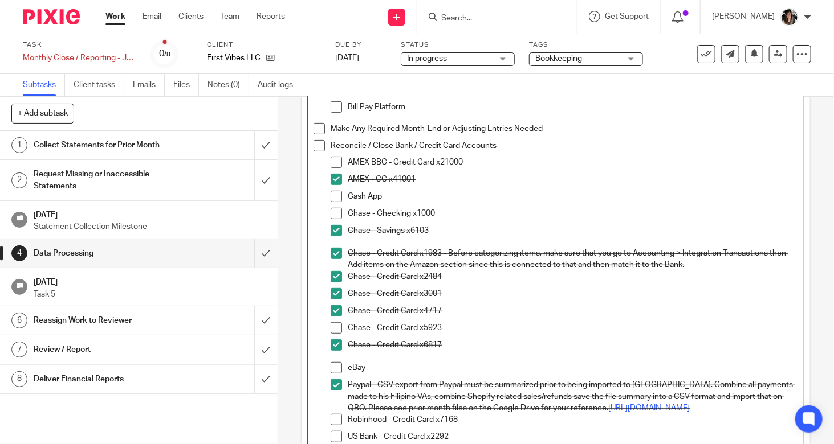
click at [472, 161] on p "AMEX BBC - Credit Card x21000" at bounding box center [573, 162] width 450 height 11
click at [495, 213] on p "Chase - Checking x1000" at bounding box center [573, 213] width 450 height 11
drag, startPoint x: 391, startPoint y: 198, endPoint x: 315, endPoint y: 199, distance: 75.8
click at [313, 199] on li "Reconcile / Close Bank / Credit Card Accounts AMEX BBC - Credit Card x41001 AME…" at bounding box center [555, 296] width 484 height 313
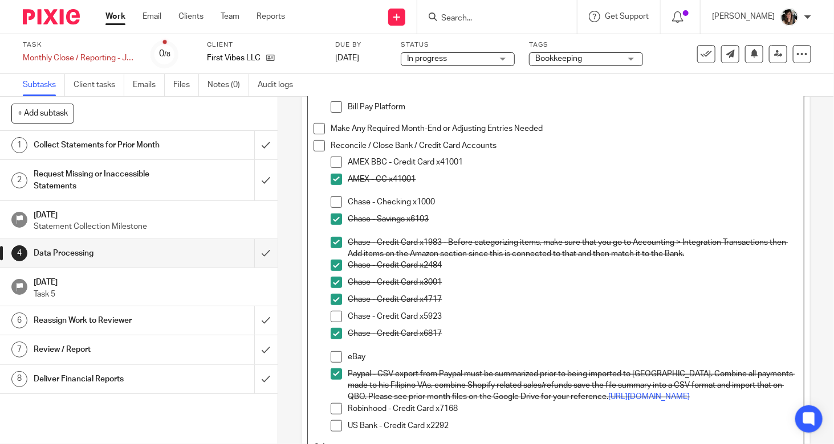
drag, startPoint x: 435, startPoint y: 178, endPoint x: 416, endPoint y: 180, distance: 19.5
click at [416, 180] on p "AMEX - CC x41001" at bounding box center [573, 179] width 450 height 11
drag, startPoint x: 459, startPoint y: 204, endPoint x: 337, endPoint y: 205, distance: 122.5
click at [337, 205] on li "Chase - Checking x1000" at bounding box center [564, 205] width 467 height 17
click at [343, 158] on li "AMEX BBC - Credit Card x41001" at bounding box center [564, 165] width 467 height 17
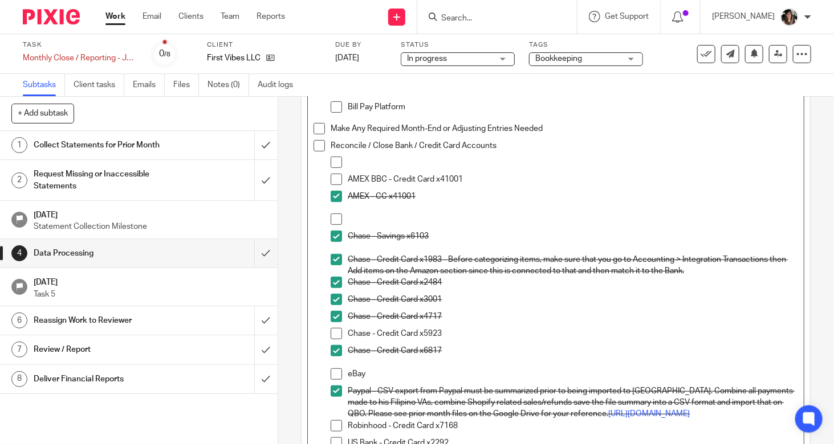
click at [343, 158] on li at bounding box center [564, 165] width 467 height 17
drag, startPoint x: 440, startPoint y: 237, endPoint x: 327, endPoint y: 239, distance: 113.4
click at [331, 239] on li "Chase - Savings x6103" at bounding box center [564, 242] width 467 height 23
click at [446, 164] on p "Chase - Checking x1000" at bounding box center [573, 162] width 450 height 11
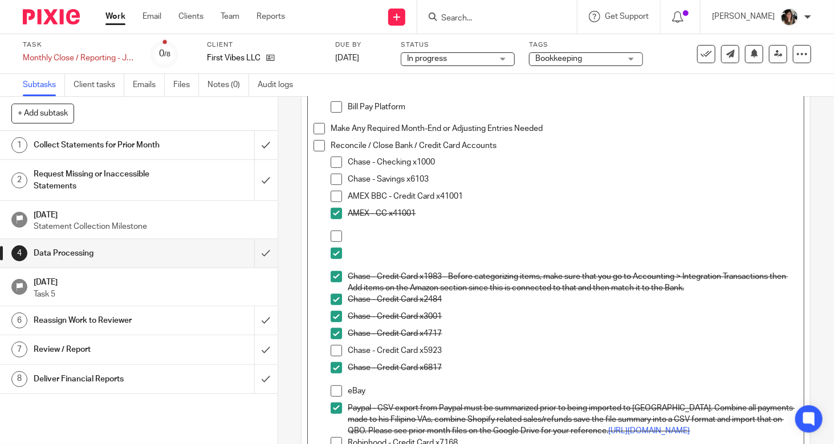
click at [335, 179] on span at bounding box center [336, 179] width 11 height 11
click at [366, 263] on p at bounding box center [573, 264] width 450 height 11
click at [365, 255] on p at bounding box center [573, 253] width 450 height 11
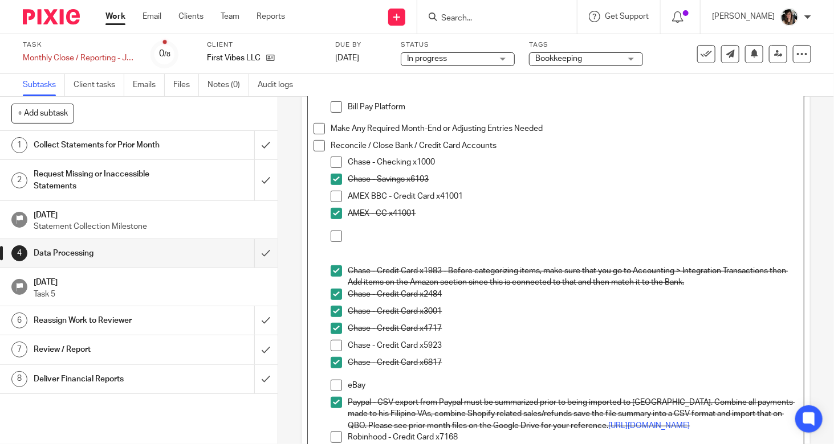
click at [377, 232] on p at bounding box center [573, 236] width 450 height 11
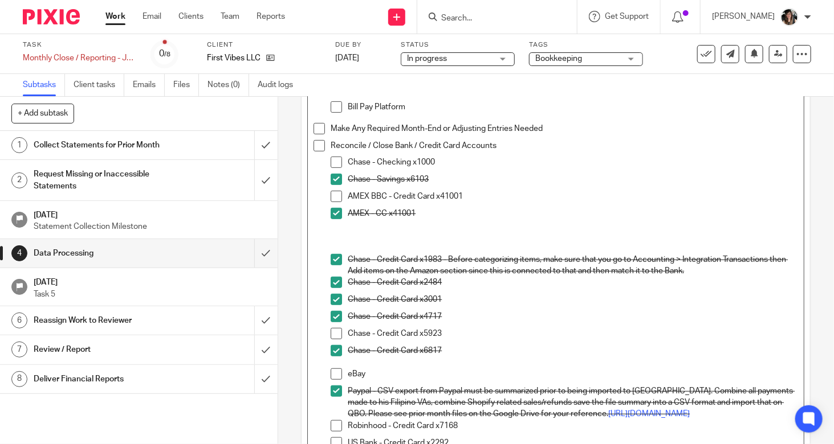
click at [386, 236] on p at bounding box center [573, 236] width 450 height 11
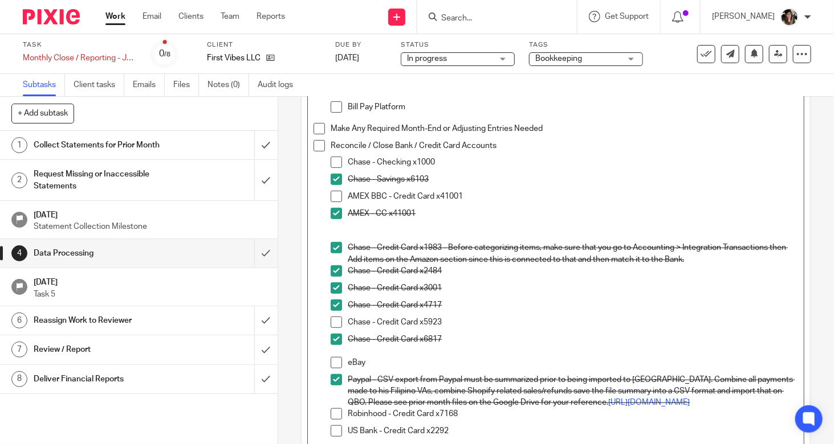
click at [400, 234] on p at bounding box center [573, 236] width 450 height 11
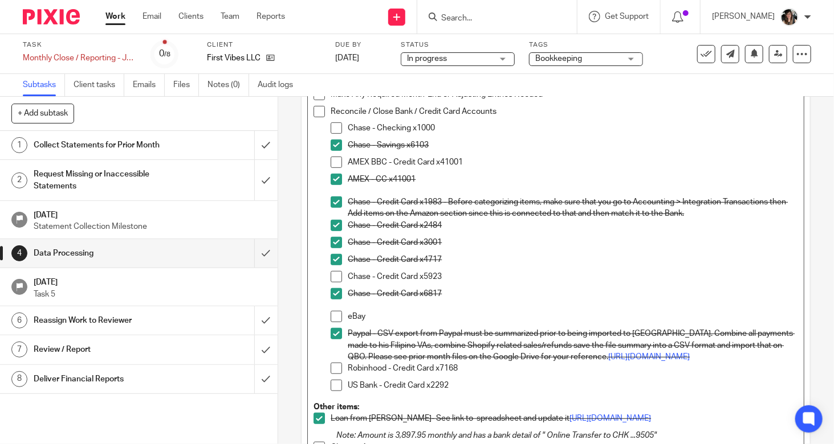
scroll to position [252, 0]
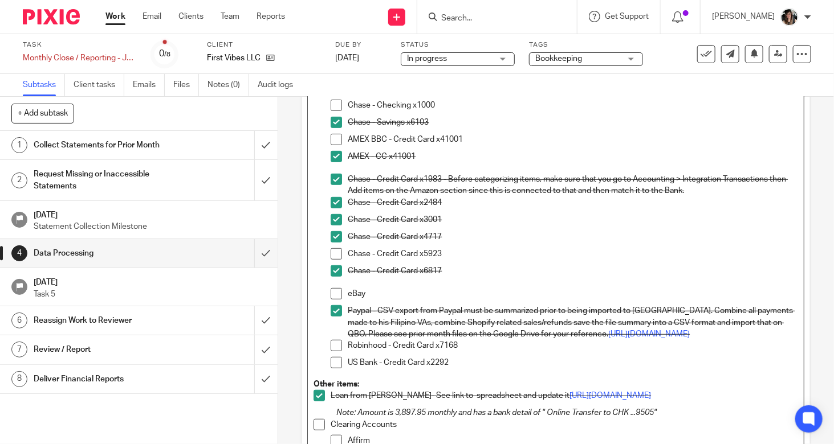
click at [378, 289] on p "eBay" at bounding box center [573, 293] width 450 height 11
drag, startPoint x: 378, startPoint y: 289, endPoint x: 303, endPoint y: 287, distance: 74.7
click at [303, 287] on div "Description Perform the following actions to process the transactional data for…" at bounding box center [555, 281] width 508 height 777
click at [409, 296] on p "eBay" at bounding box center [573, 293] width 450 height 11
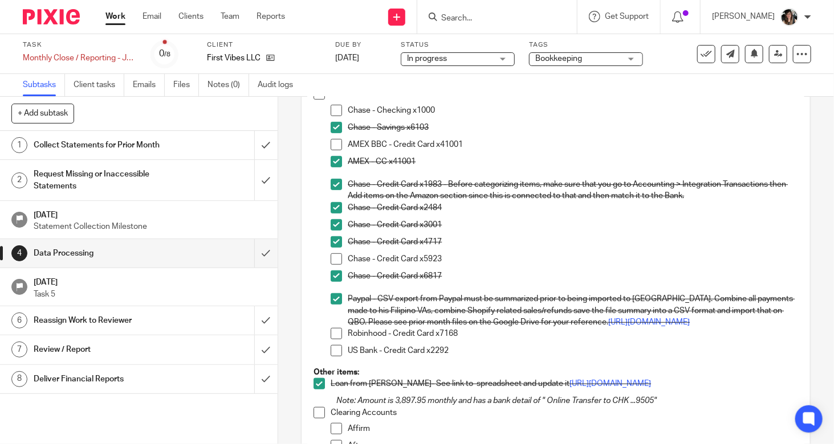
scroll to position [207, 0]
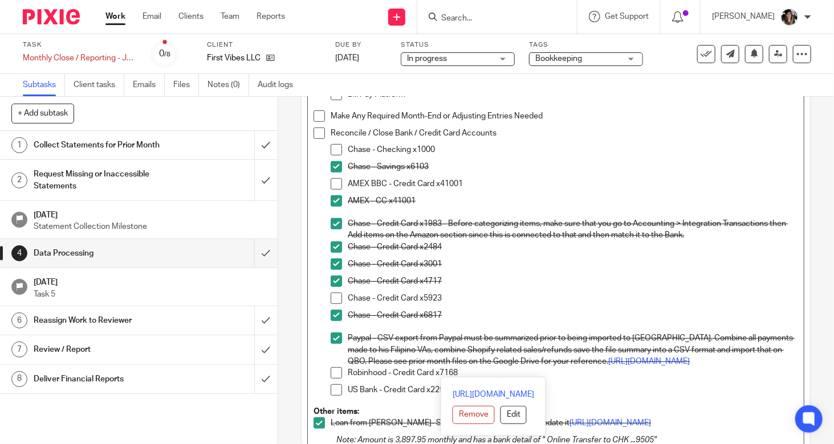
drag, startPoint x: 650, startPoint y: 373, endPoint x: 335, endPoint y: 339, distance: 316.9
click at [335, 339] on li "Paypal - CSV export from Paypal must be summarized prior to being imported to Q…" at bounding box center [564, 350] width 467 height 35
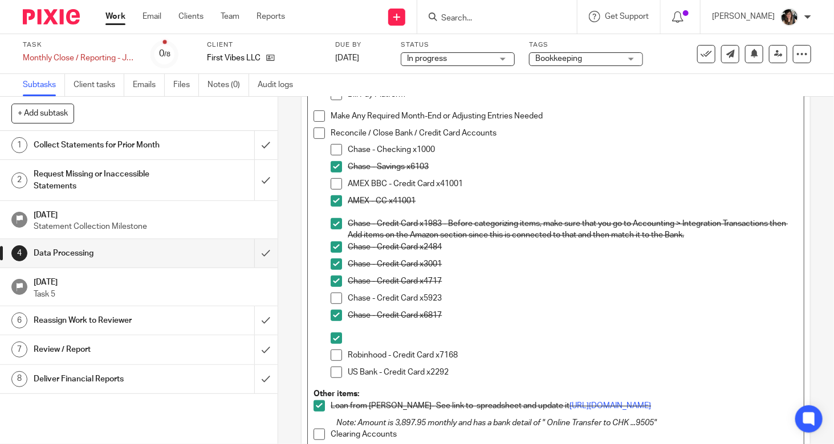
click at [464, 170] on p "Chase - Savings x6103" at bounding box center [573, 166] width 450 height 11
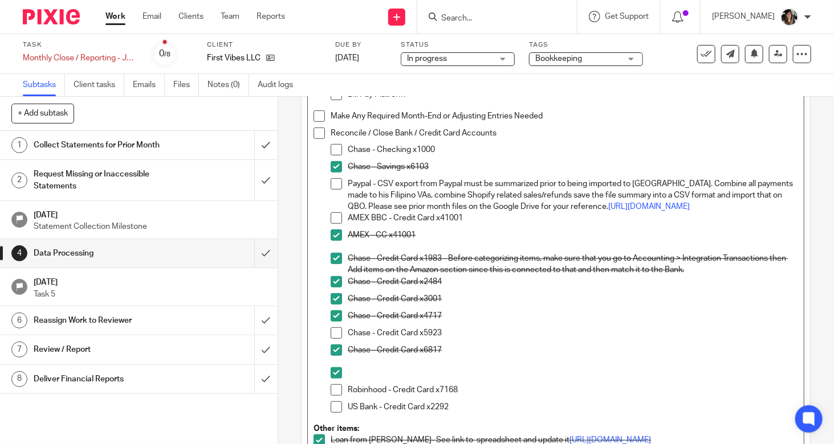
click at [331, 180] on span at bounding box center [336, 183] width 11 height 11
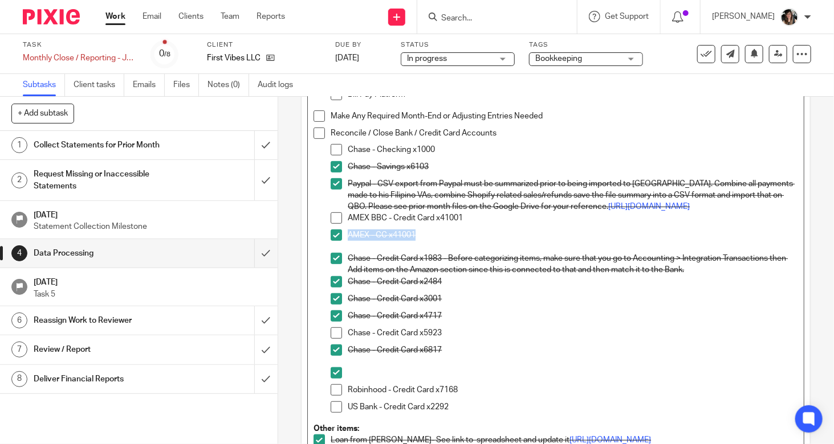
drag, startPoint x: 441, startPoint y: 244, endPoint x: 308, endPoint y: 248, distance: 133.4
click at [308, 248] on div "Perform the following actions to process the transactional data for the month: …" at bounding box center [556, 303] width 496 height 666
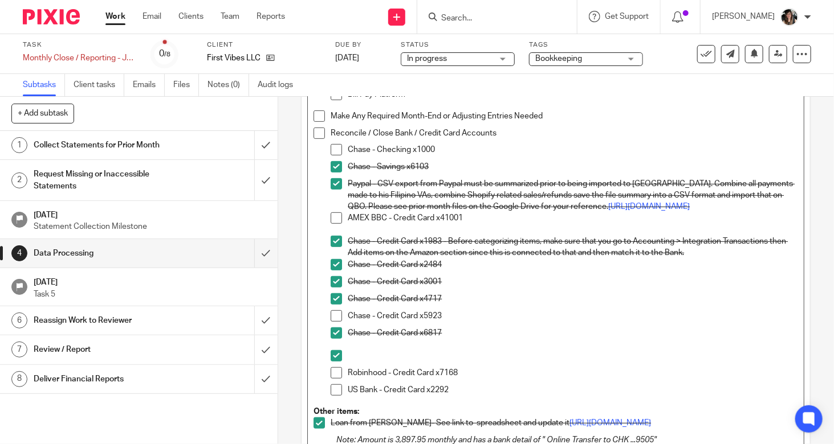
click at [332, 224] on span at bounding box center [336, 218] width 11 height 11
drag, startPoint x: 384, startPoint y: 290, endPoint x: 332, endPoint y: 295, distance: 52.1
click at [332, 293] on li "Chase - Credit Card x3001" at bounding box center [564, 284] width 467 height 17
click at [504, 224] on p "AMEX BBC - Credit Card x41001" at bounding box center [573, 218] width 450 height 11
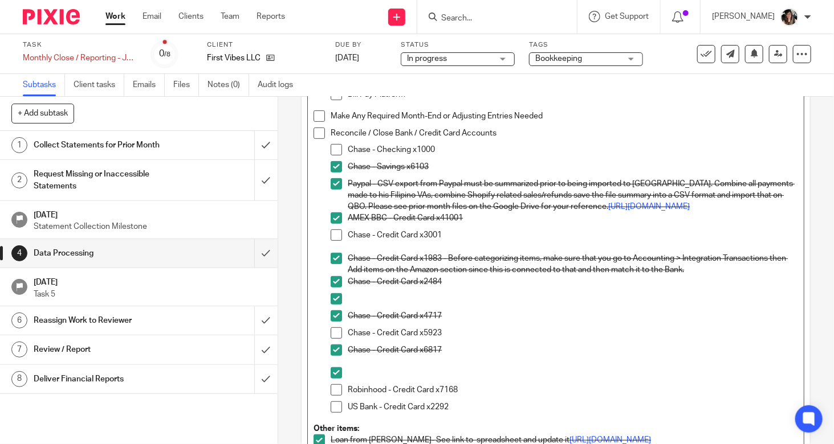
click at [335, 241] on span at bounding box center [336, 235] width 11 height 11
drag, startPoint x: 447, startPoint y: 295, endPoint x: 331, endPoint y: 290, distance: 116.3
click at [331, 290] on li "Chase - Credit Card x2484" at bounding box center [564, 284] width 467 height 17
click at [484, 241] on p "Chase - Credit Card x3001" at bounding box center [573, 235] width 450 height 11
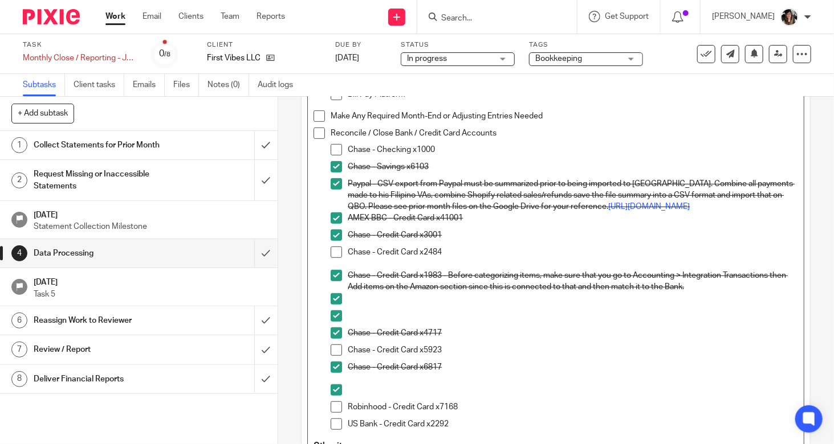
click at [337, 258] on span at bounding box center [336, 252] width 11 height 11
drag, startPoint x: 453, startPoint y: 343, endPoint x: 336, endPoint y: 344, distance: 116.8
click at [336, 344] on li "Chase - Credit Card x4717" at bounding box center [564, 336] width 467 height 17
click at [456, 258] on p "Chase - Credit Card x2484" at bounding box center [573, 252] width 450 height 11
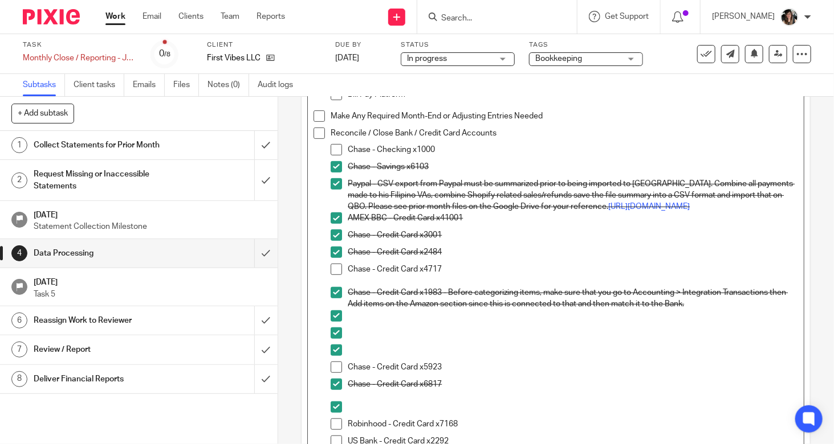
click at [334, 275] on span at bounding box center [336, 269] width 11 height 11
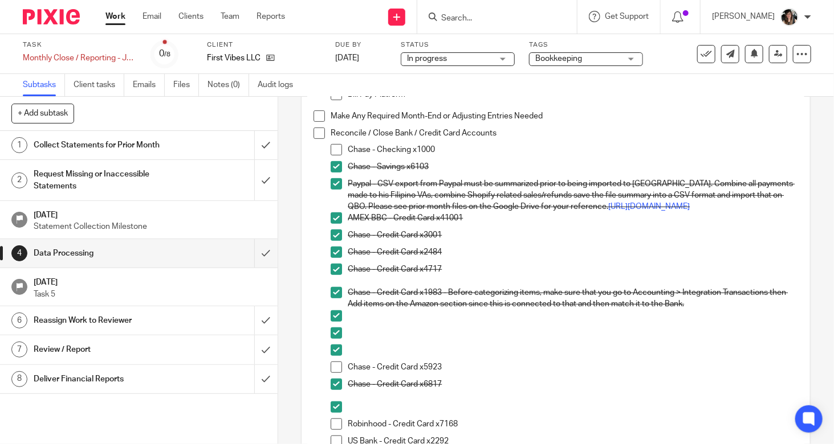
scroll to position [264, 0]
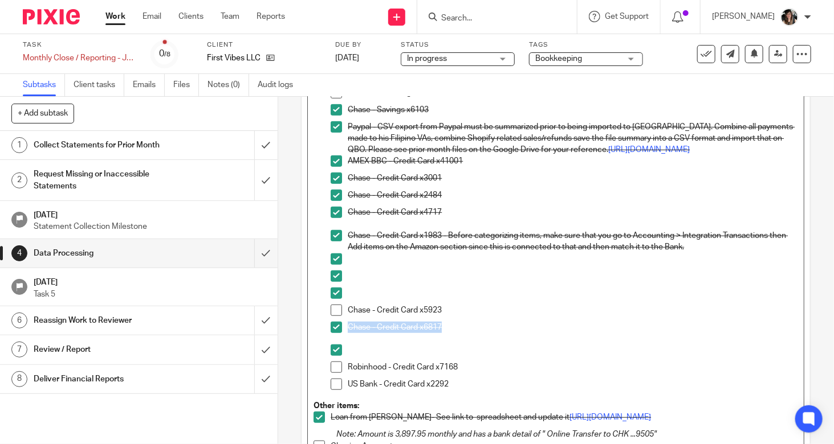
drag, startPoint x: 447, startPoint y: 337, endPoint x: 325, endPoint y: 336, distance: 121.4
click at [325, 336] on li "Reconcile / Close Bank / Credit Card Accounts Chase - Checking x1000 Chase - Sa…" at bounding box center [555, 236] width 484 height 330
click at [395, 271] on div at bounding box center [573, 262] width 450 height 17
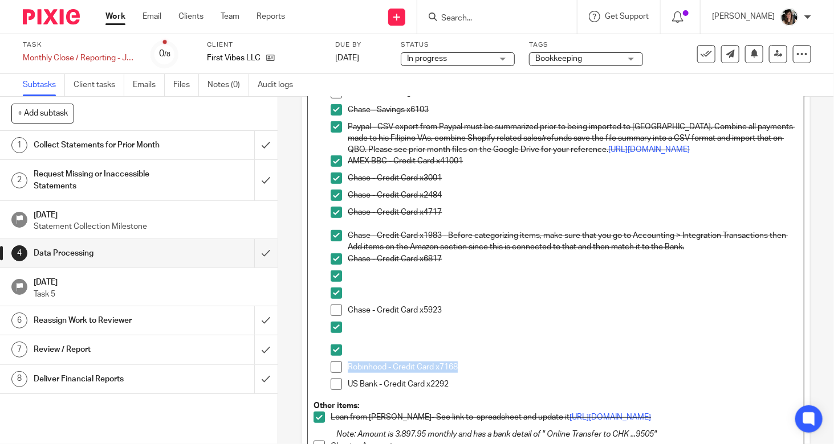
drag, startPoint x: 483, startPoint y: 380, endPoint x: 341, endPoint y: 380, distance: 142.5
click at [341, 379] on li "Robinhood - Credit Card x7168" at bounding box center [564, 370] width 467 height 17
click at [390, 282] on p at bounding box center [573, 276] width 450 height 11
click at [333, 282] on span at bounding box center [336, 276] width 11 height 11
click at [421, 379] on div at bounding box center [573, 370] width 450 height 17
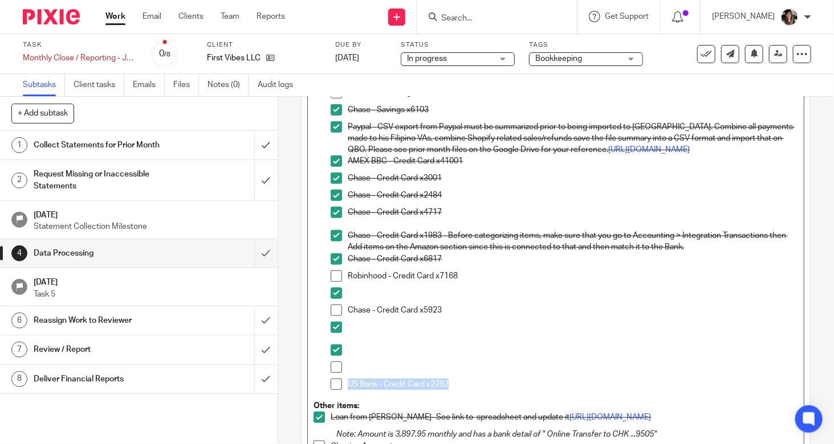
drag, startPoint x: 438, startPoint y: 394, endPoint x: 344, endPoint y: 395, distance: 93.5
click at [348, 390] on p "US Bank - Credit Card x2292" at bounding box center [573, 384] width 450 height 11
click at [386, 299] on p at bounding box center [573, 293] width 450 height 11
click at [332, 299] on span at bounding box center [336, 293] width 11 height 11
click at [411, 373] on p at bounding box center [573, 367] width 450 height 11
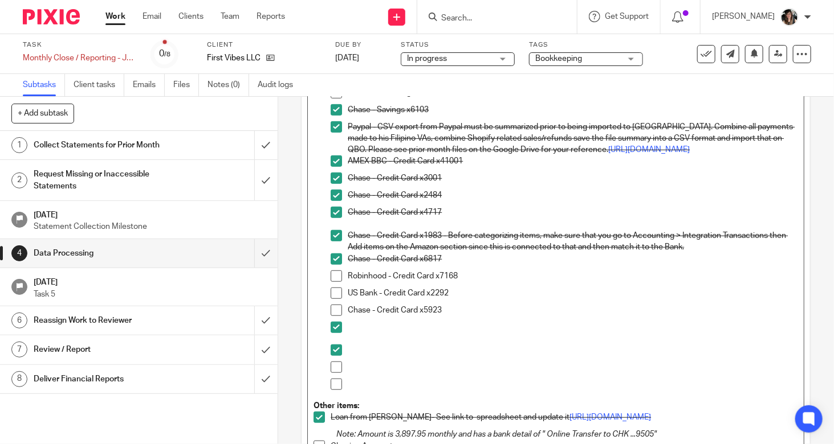
click at [384, 390] on p at bounding box center [573, 384] width 450 height 11
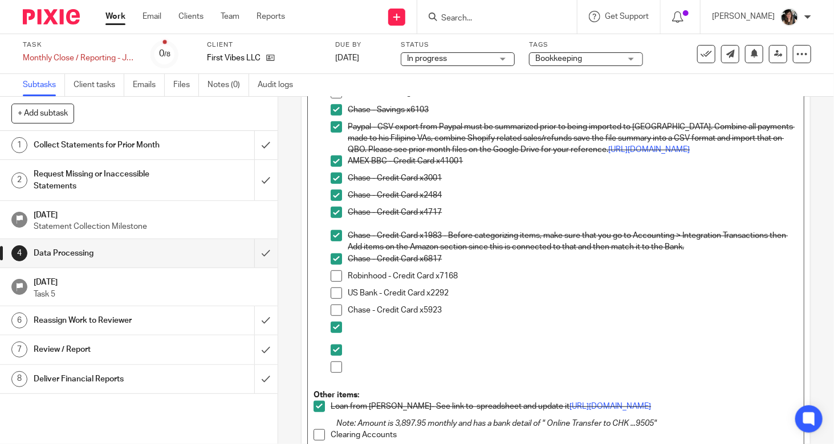
click at [372, 372] on p at bounding box center [573, 367] width 450 height 11
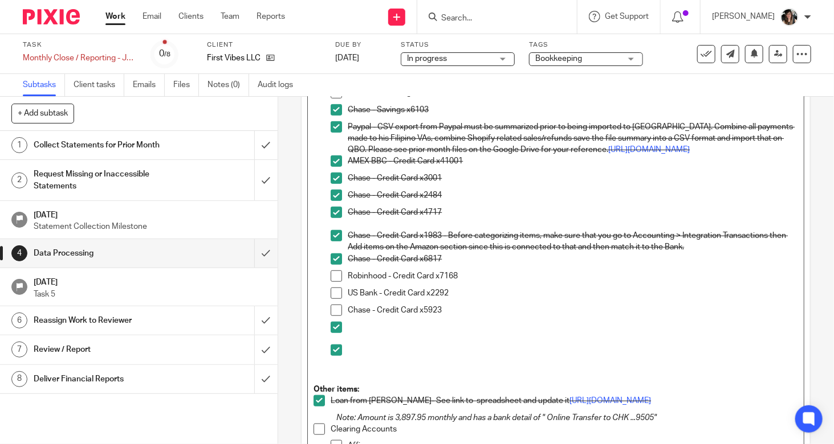
click at [382, 356] on p at bounding box center [573, 350] width 450 height 11
click at [384, 333] on p at bounding box center [573, 327] width 450 height 11
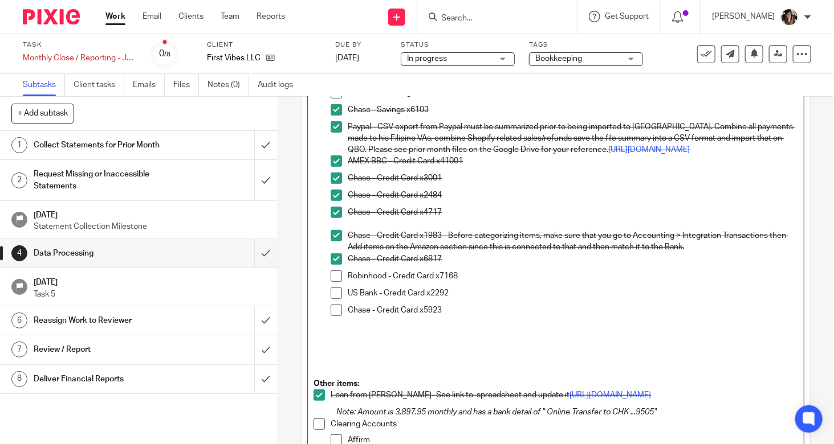
click at [386, 339] on p at bounding box center [573, 333] width 450 height 11
click at [377, 373] on p at bounding box center [573, 367] width 450 height 11
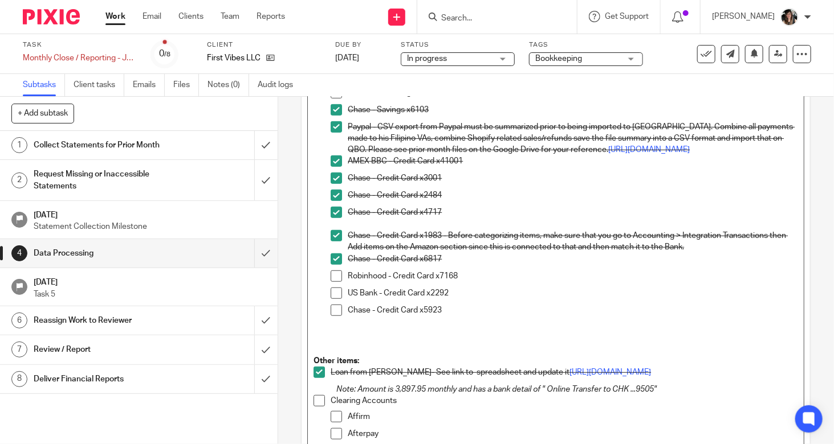
click at [387, 350] on p at bounding box center [573, 344] width 450 height 11
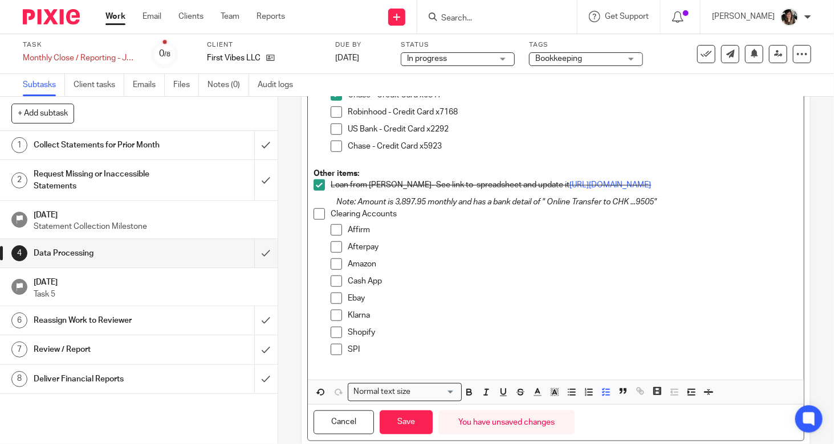
scroll to position [475, 0]
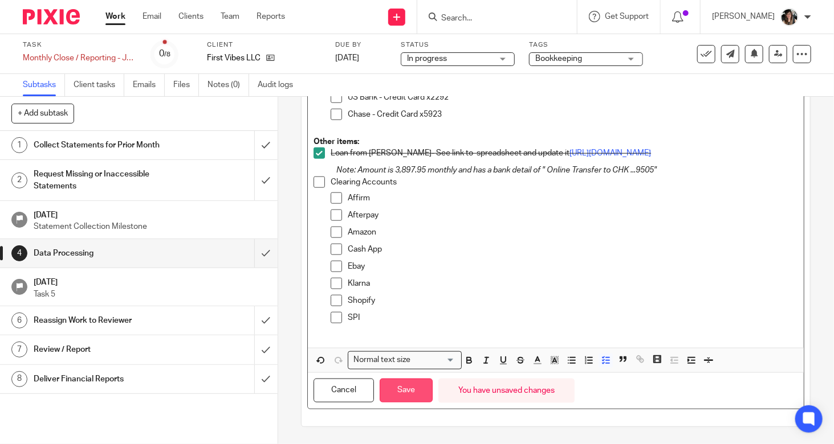
click at [406, 385] on button "Save" at bounding box center [406, 391] width 53 height 25
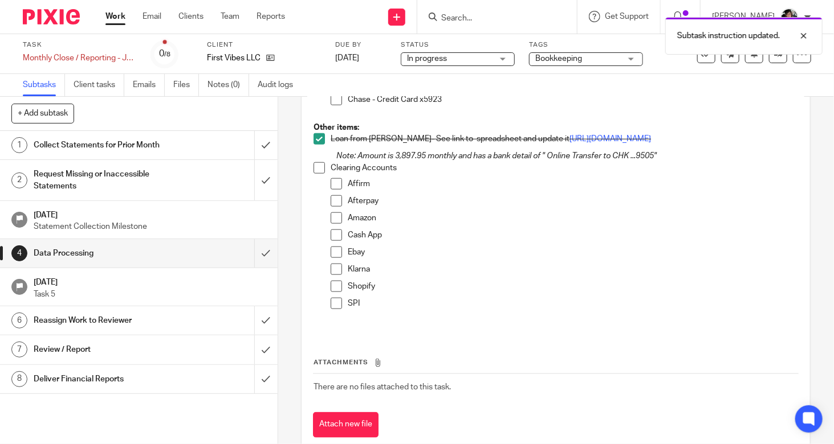
click at [407, 391] on td "There are no files attached to this task." at bounding box center [556, 387] width 486 height 27
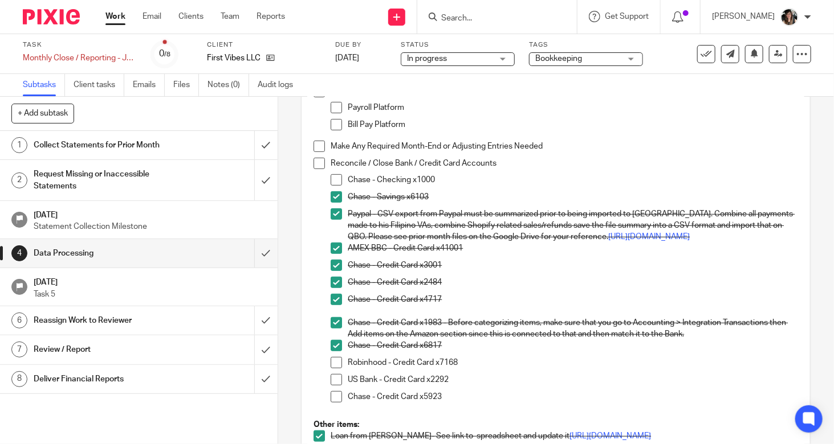
scroll to position [171, 0]
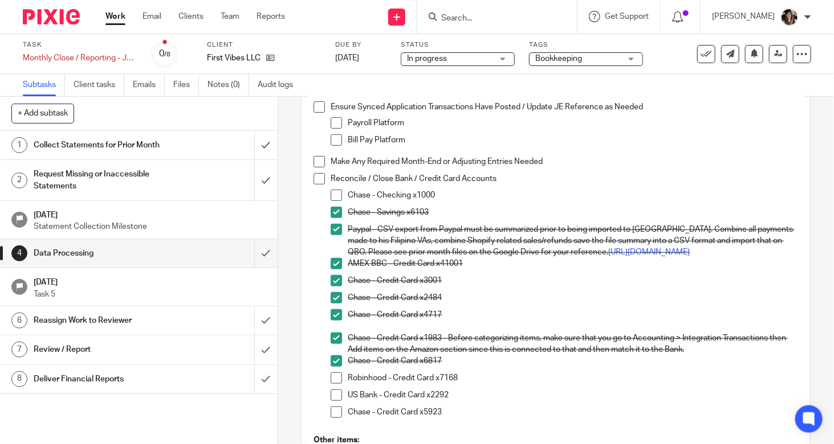
drag, startPoint x: 336, startPoint y: 194, endPoint x: 352, endPoint y: 199, distance: 16.9
click at [336, 194] on span at bounding box center [336, 195] width 11 height 11
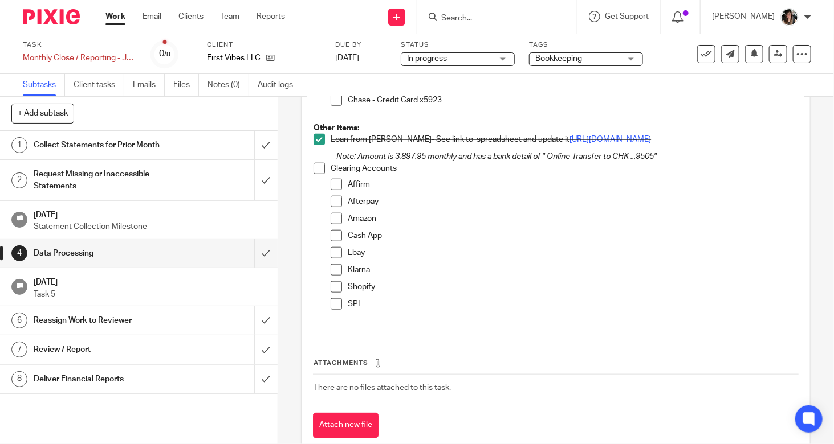
scroll to position [513, 0]
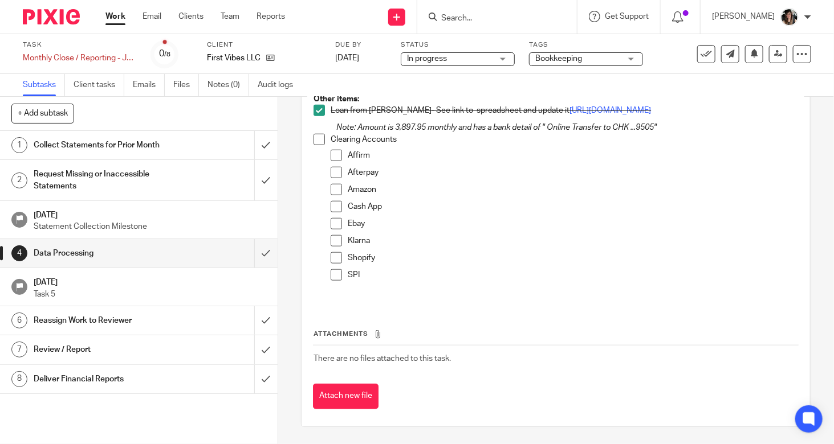
click at [334, 178] on span at bounding box center [336, 172] width 11 height 11
click at [336, 281] on span at bounding box center [336, 275] width 11 height 11
click at [334, 264] on span at bounding box center [336, 257] width 11 height 11
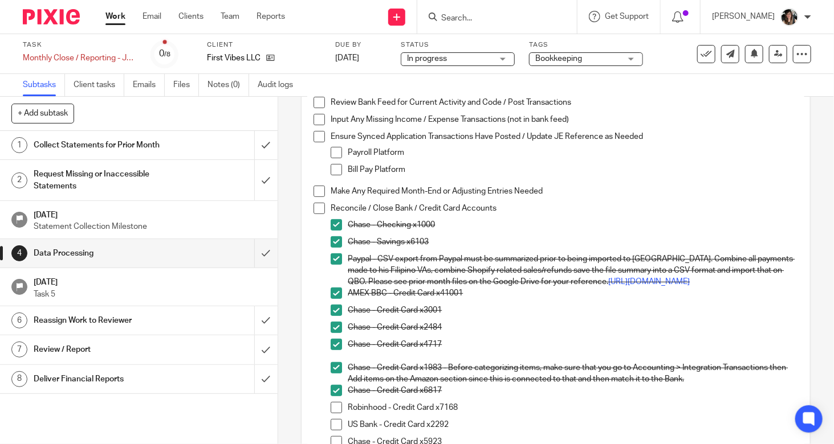
scroll to position [57, 0]
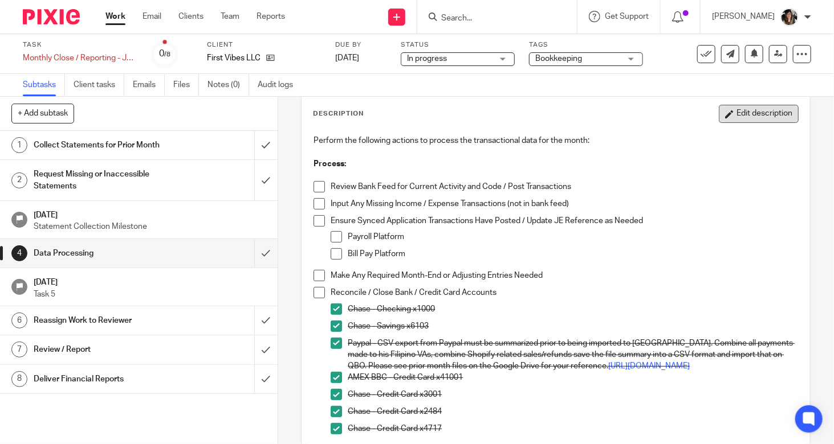
click at [749, 117] on button "Edit description" at bounding box center [759, 114] width 80 height 18
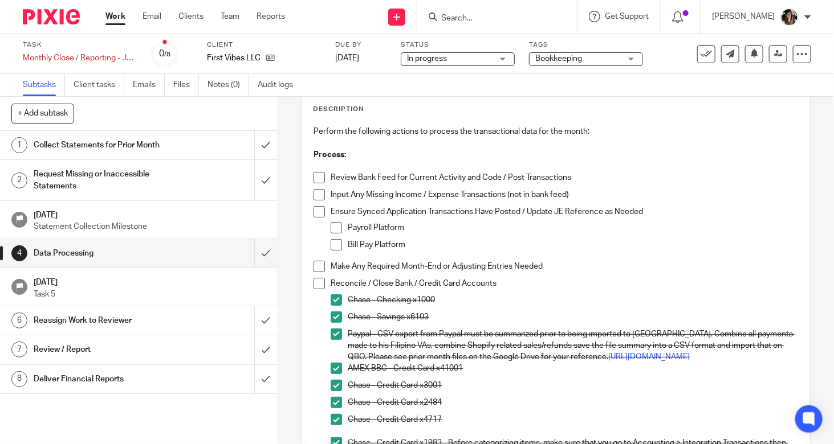
click at [378, 332] on p "Paypal - CSV export from Paypal must be summarized prior to being imported to Q…" at bounding box center [573, 346] width 450 height 35
click at [376, 335] on p "Paypal - CSV export from Paypal must be summarized prior to being imported to Q…" at bounding box center [573, 346] width 450 height 35
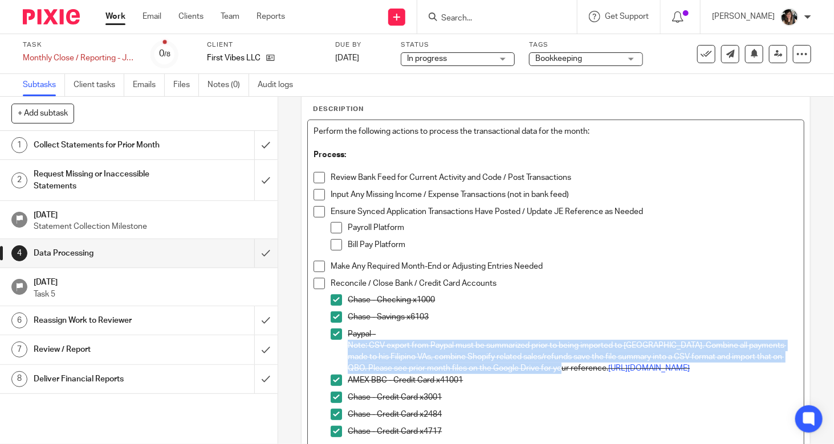
drag, startPoint x: 345, startPoint y: 343, endPoint x: 609, endPoint y: 367, distance: 264.9
click at [609, 367] on p "Note: CSV export from Paypal must be summarized prior to being imported to QBO.…" at bounding box center [573, 357] width 450 height 35
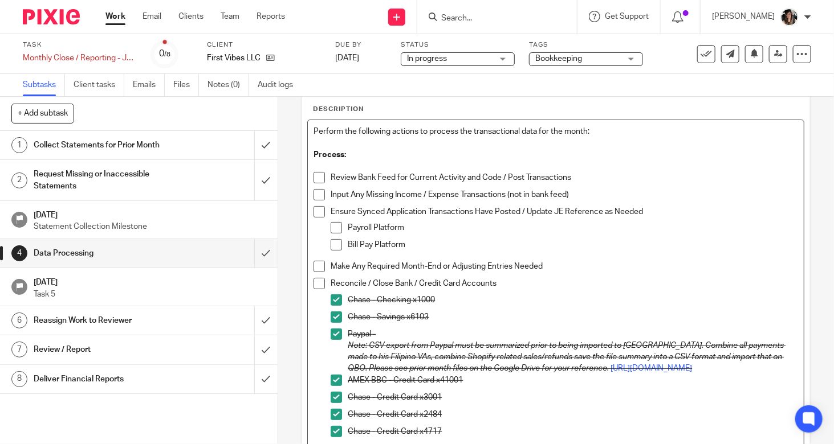
click at [673, 386] on p "AMEX BBC - Credit Card x41001" at bounding box center [573, 380] width 450 height 11
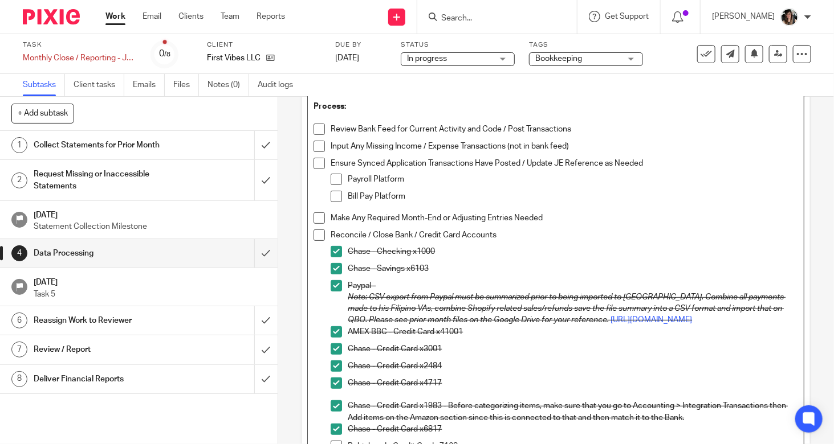
scroll to position [171, 0]
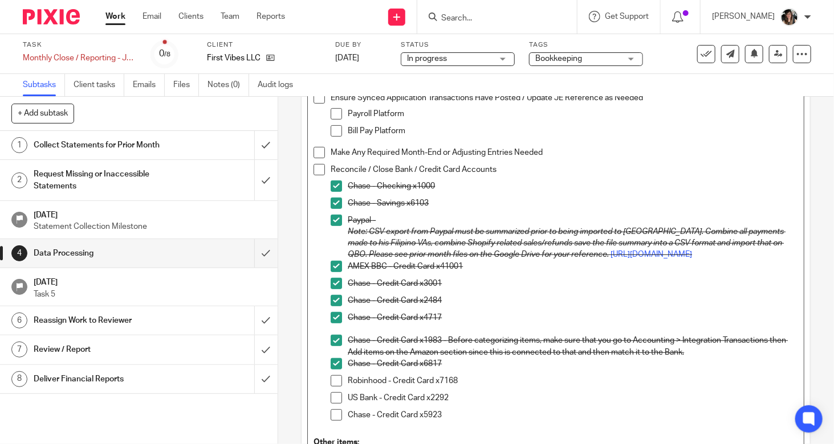
click at [666, 261] on p "Note: CSV export from Paypal must be summarized prior to being imported to QBO.…" at bounding box center [573, 243] width 450 height 35
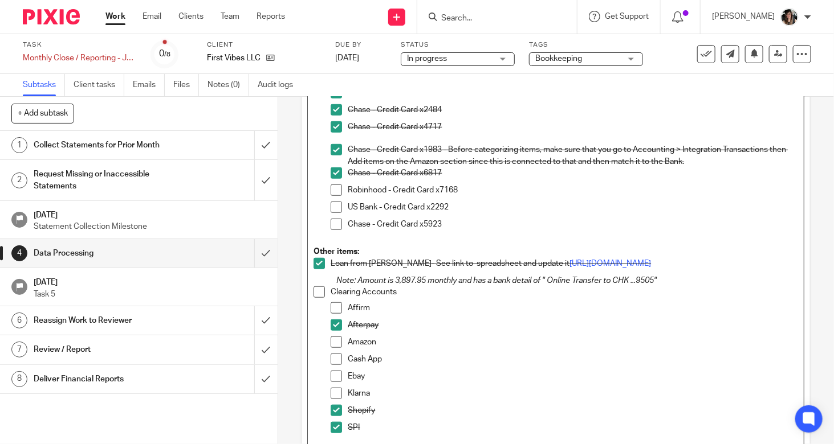
scroll to position [456, 0]
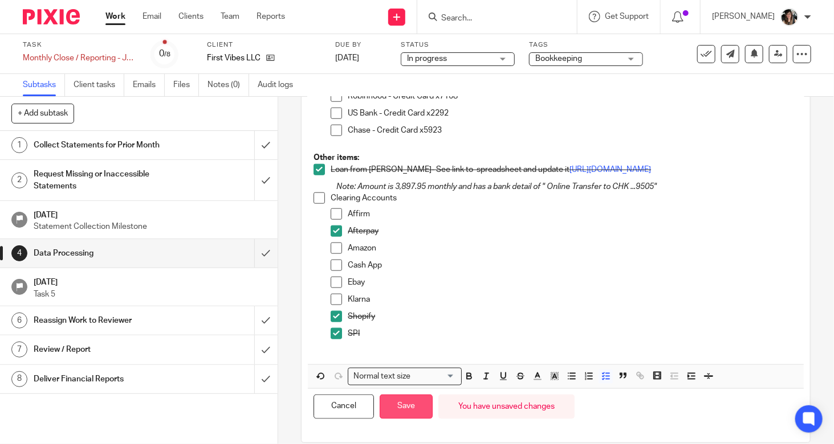
click at [410, 419] on button "Save" at bounding box center [406, 407] width 53 height 25
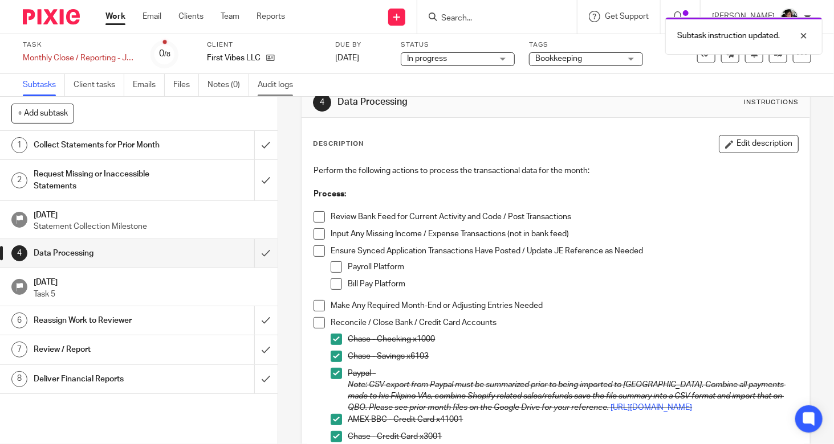
scroll to position [0, 0]
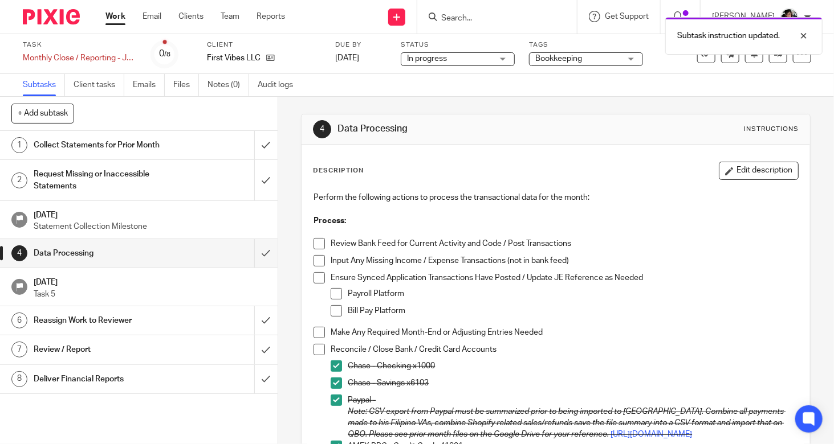
click at [125, 19] on link "Work" at bounding box center [115, 16] width 20 height 11
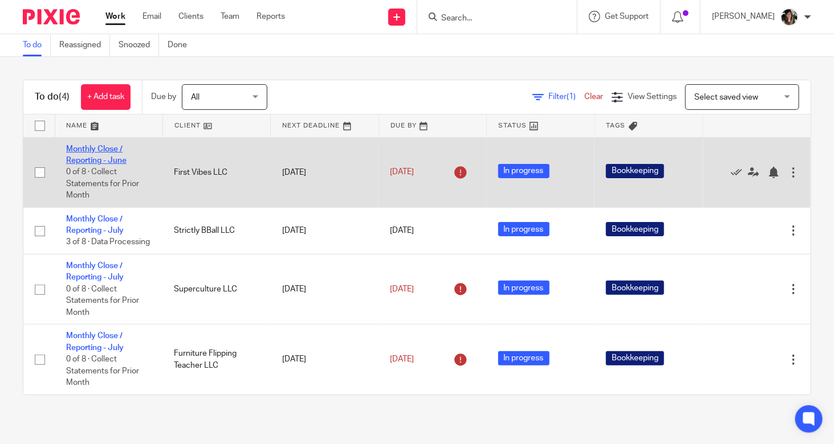
click at [77, 163] on link "Monthly Close / Reporting - June" at bounding box center [96, 154] width 60 height 19
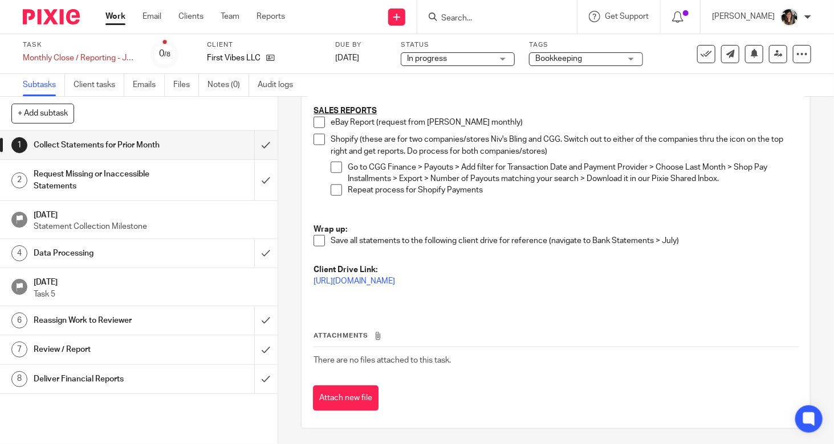
scroll to position [288, 0]
